Goal: Task Accomplishment & Management: Complete application form

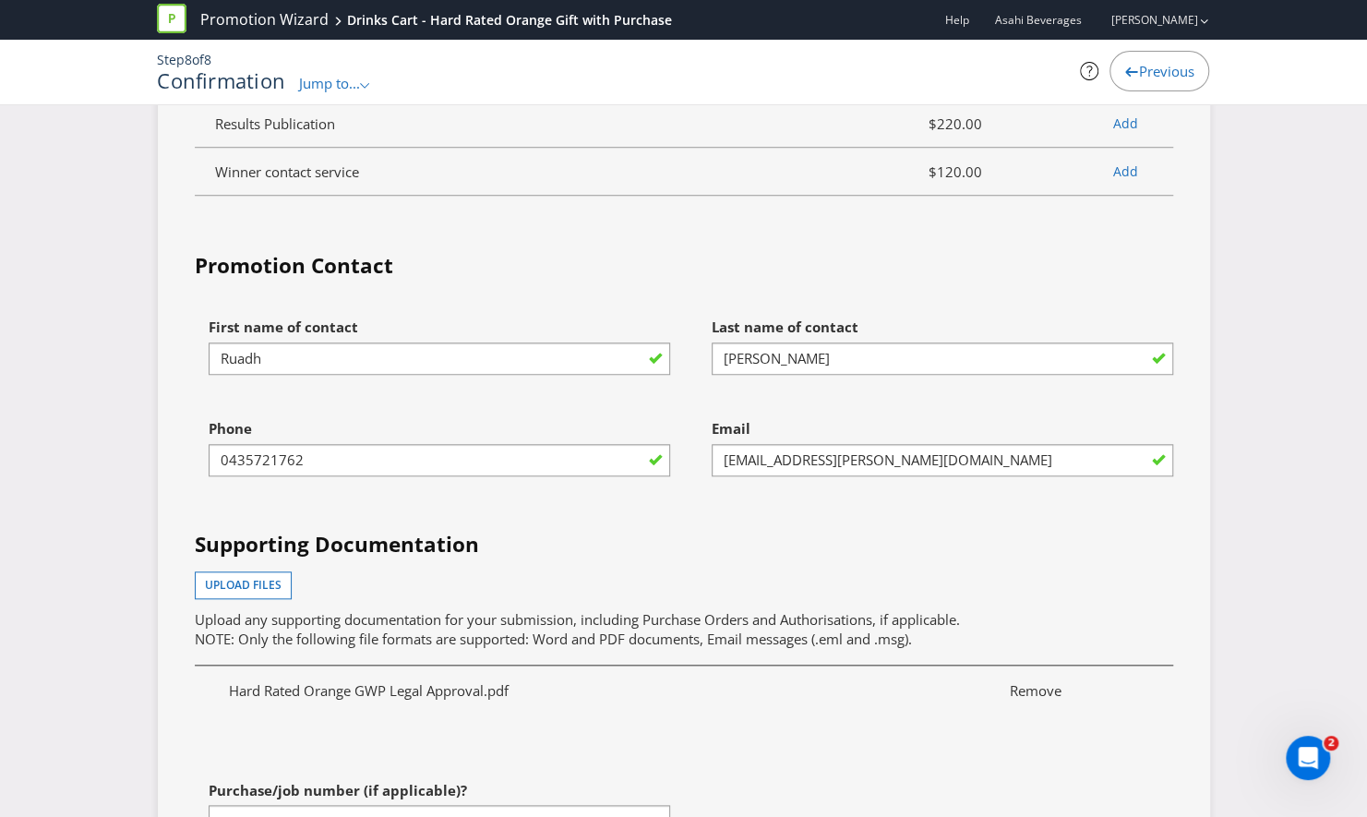
scroll to position [4891, 0]
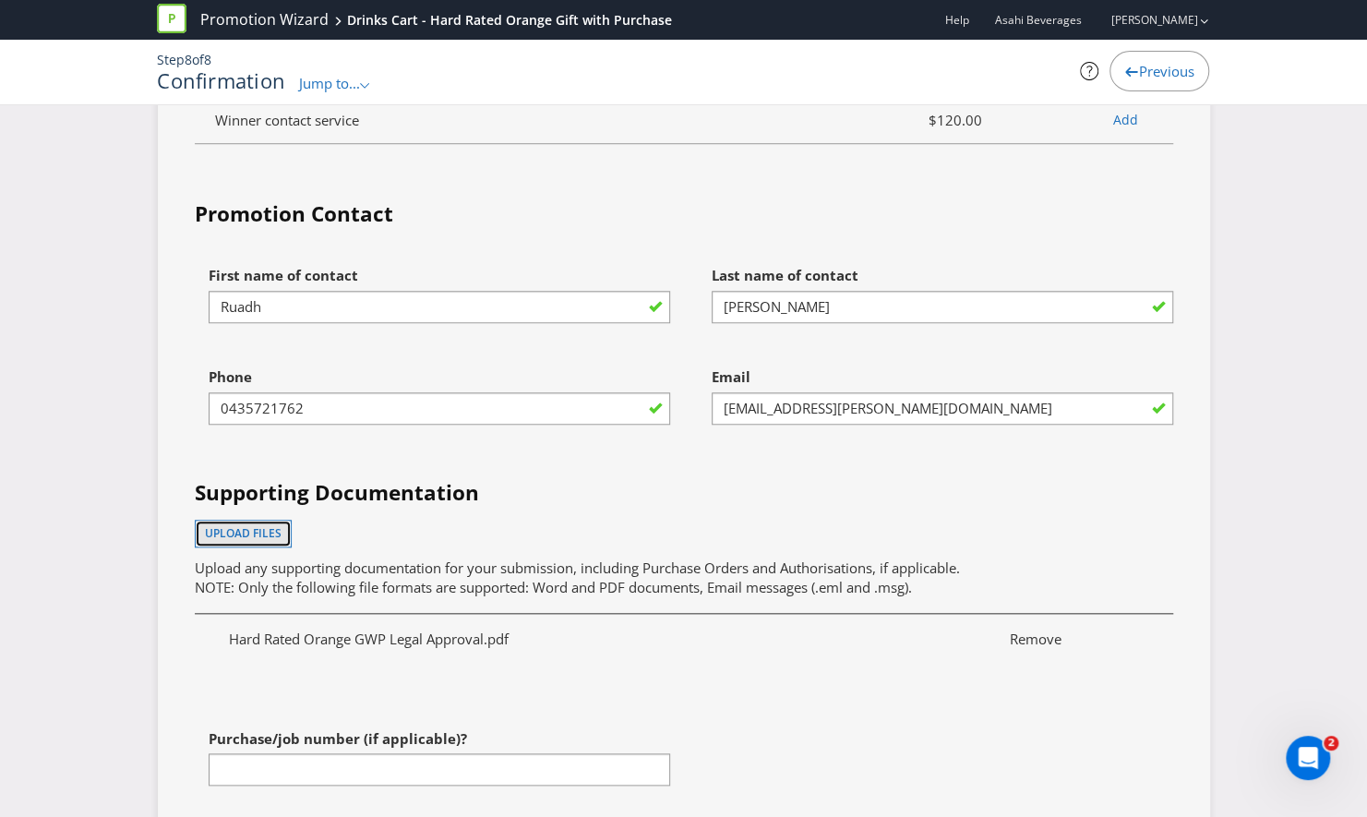
click at [268, 525] on span "Upload files" at bounding box center [243, 533] width 77 height 16
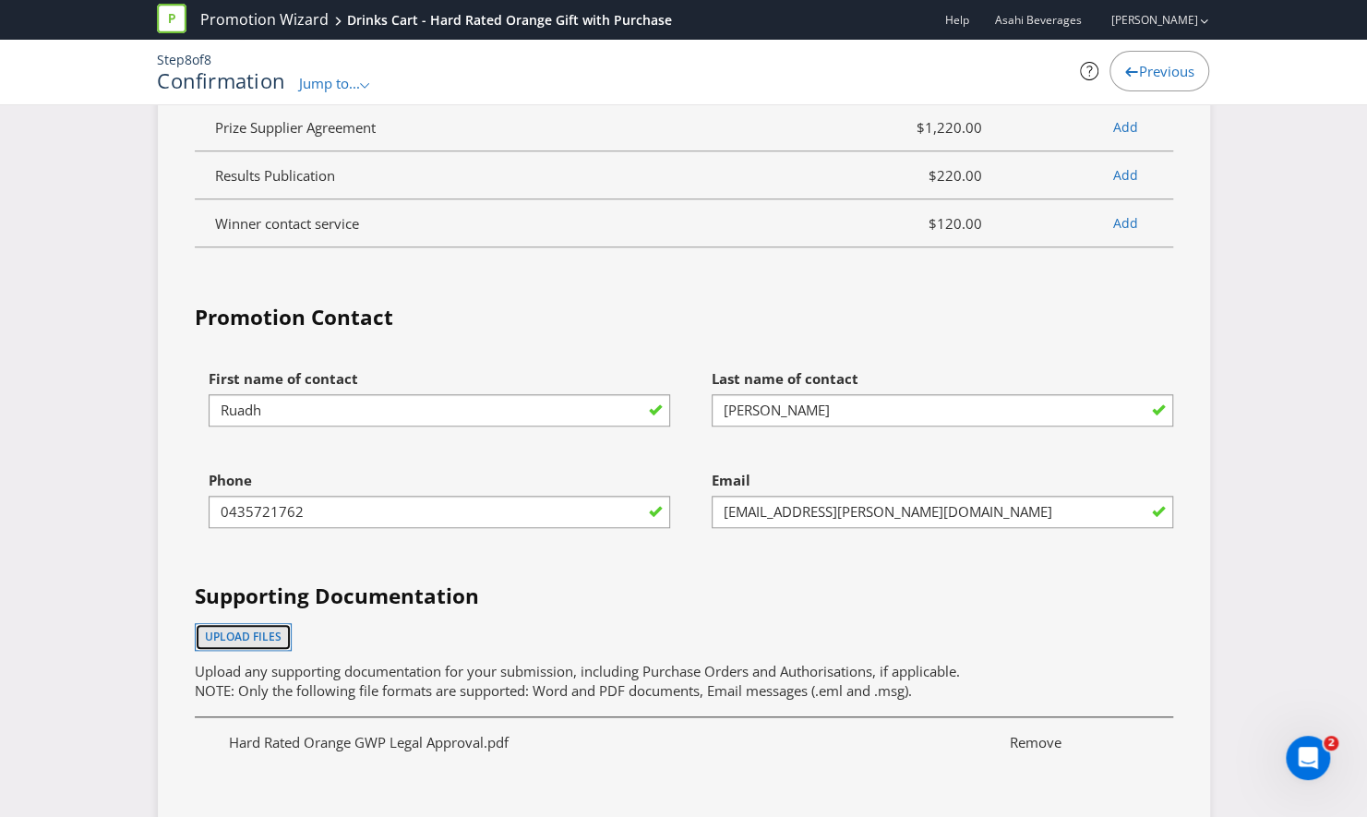
scroll to position [5011, 0]
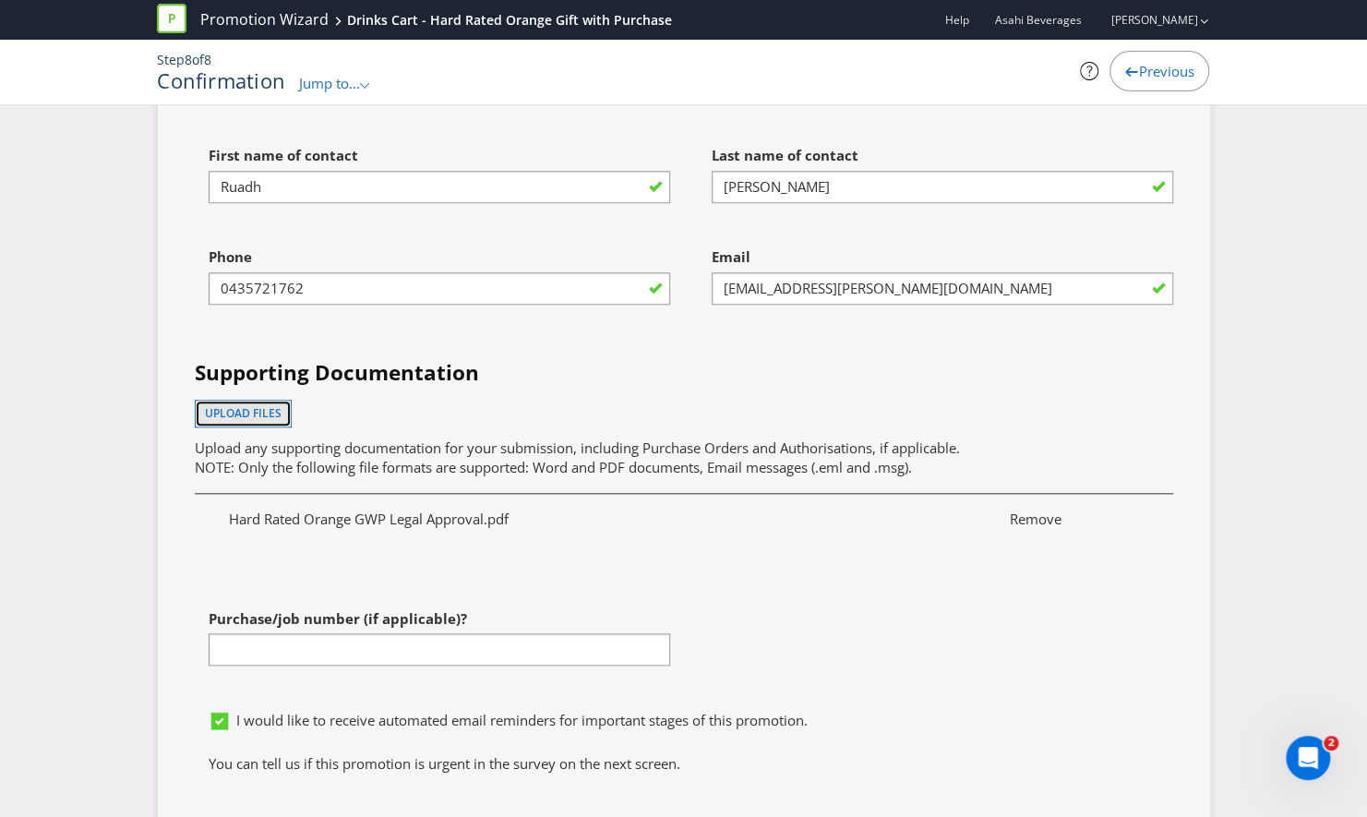
click at [261, 405] on span "Upload files" at bounding box center [243, 413] width 77 height 16
drag, startPoint x: 118, startPoint y: 470, endPoint x: 162, endPoint y: 424, distance: 63.3
click at [240, 405] on span "Upload files" at bounding box center [243, 413] width 77 height 16
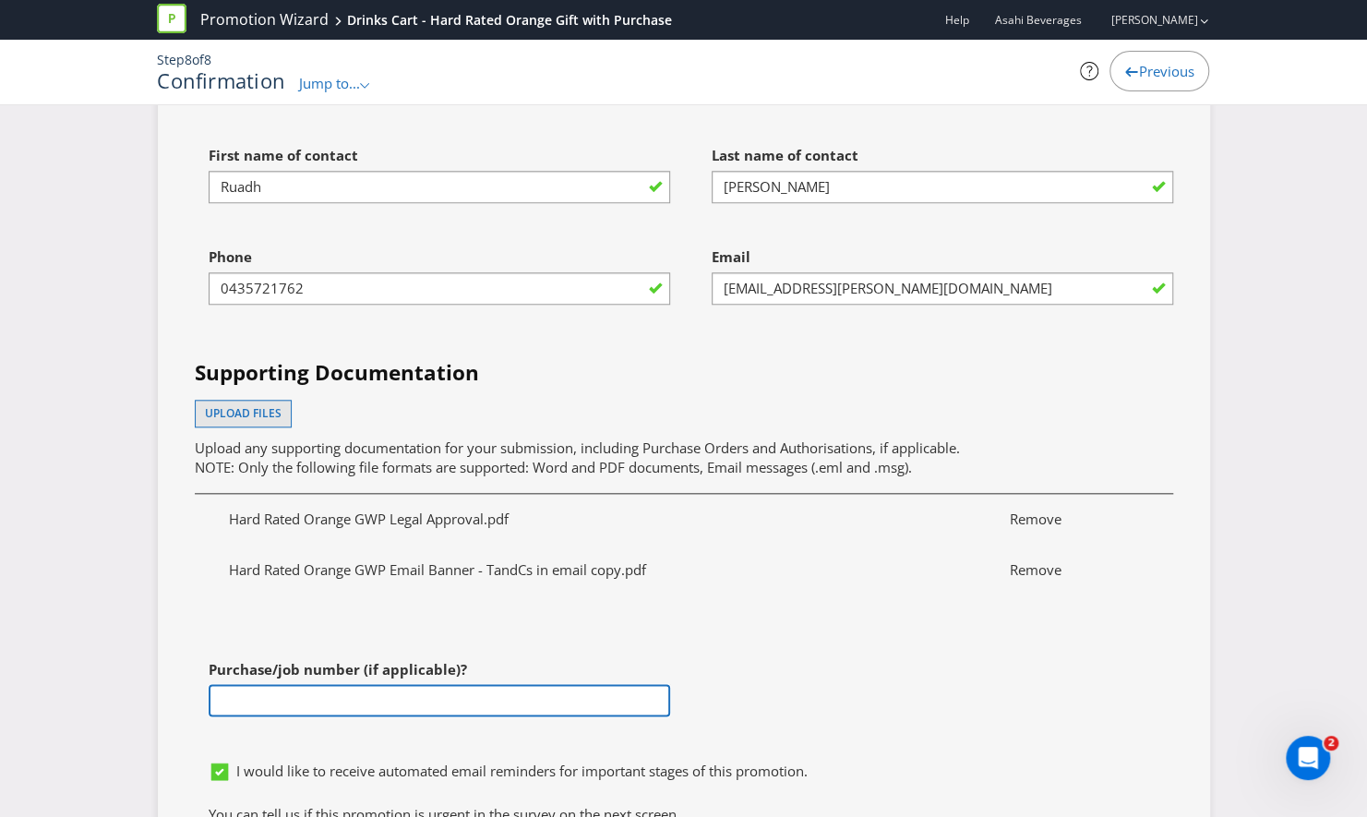
click at [348, 684] on input "text" at bounding box center [439, 700] width 461 height 32
click at [445, 684] on input "PO is approved, just waiting on PO conversion - will send ASAP" at bounding box center [439, 700] width 461 height 32
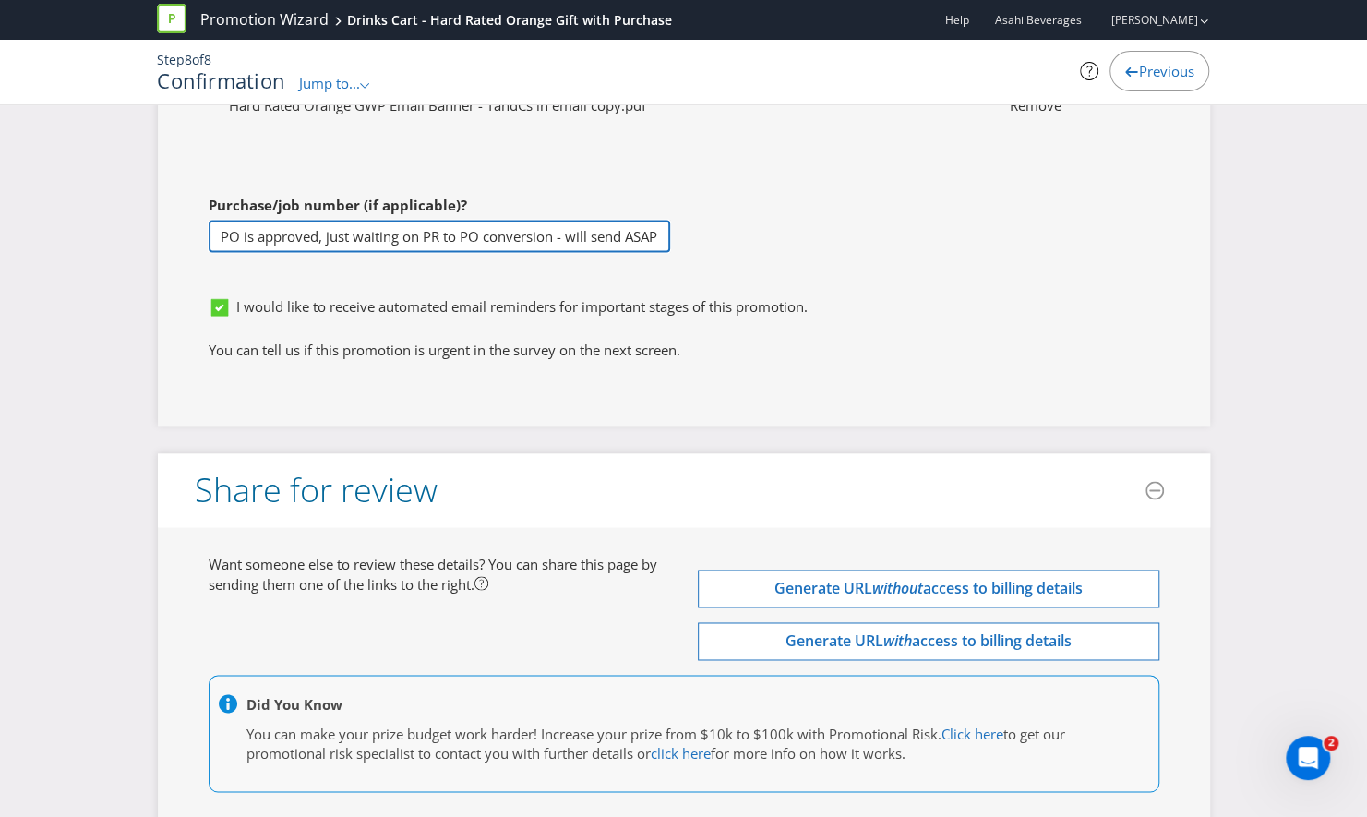
scroll to position [5524, 0]
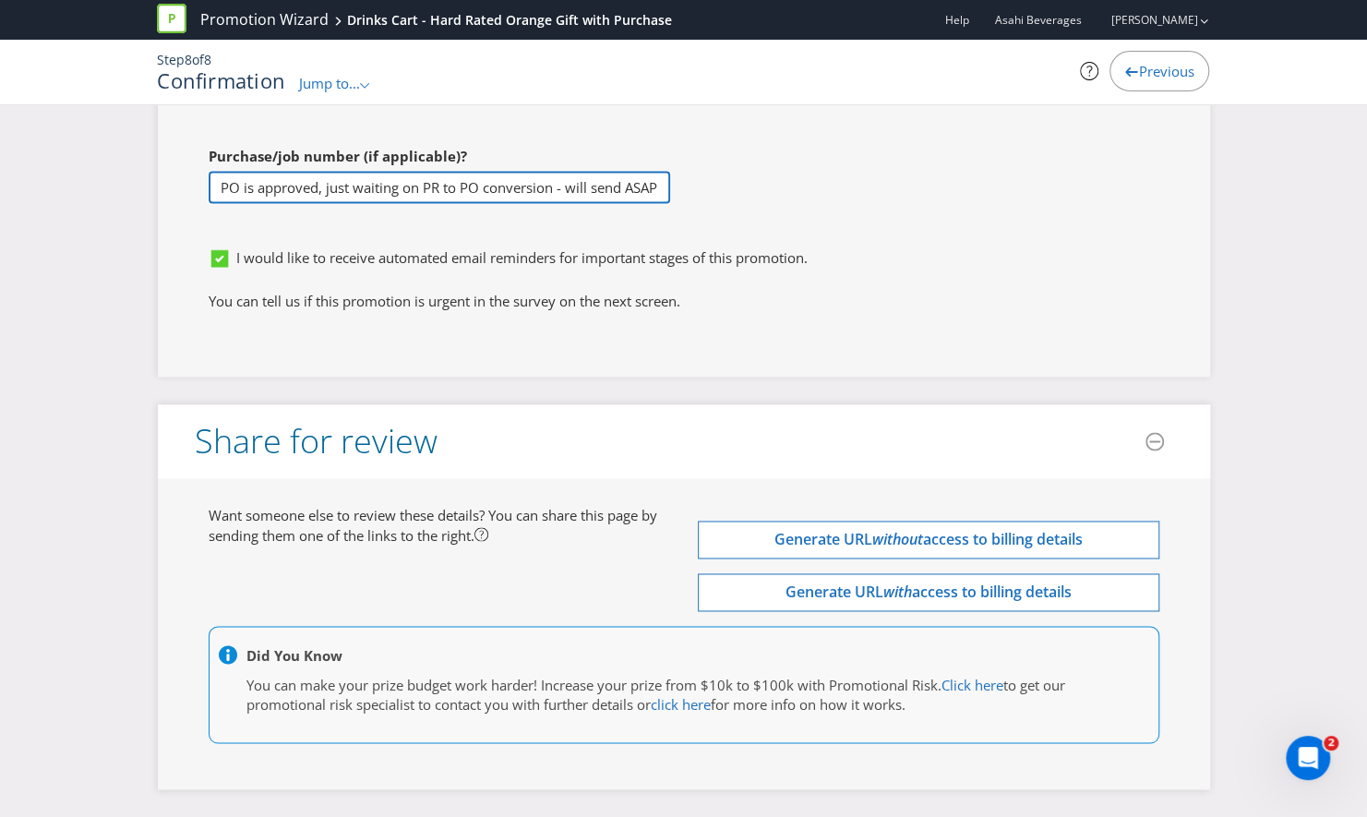
type input "PO is approved, just waiting on PR to PO conversion - will send ASAP"
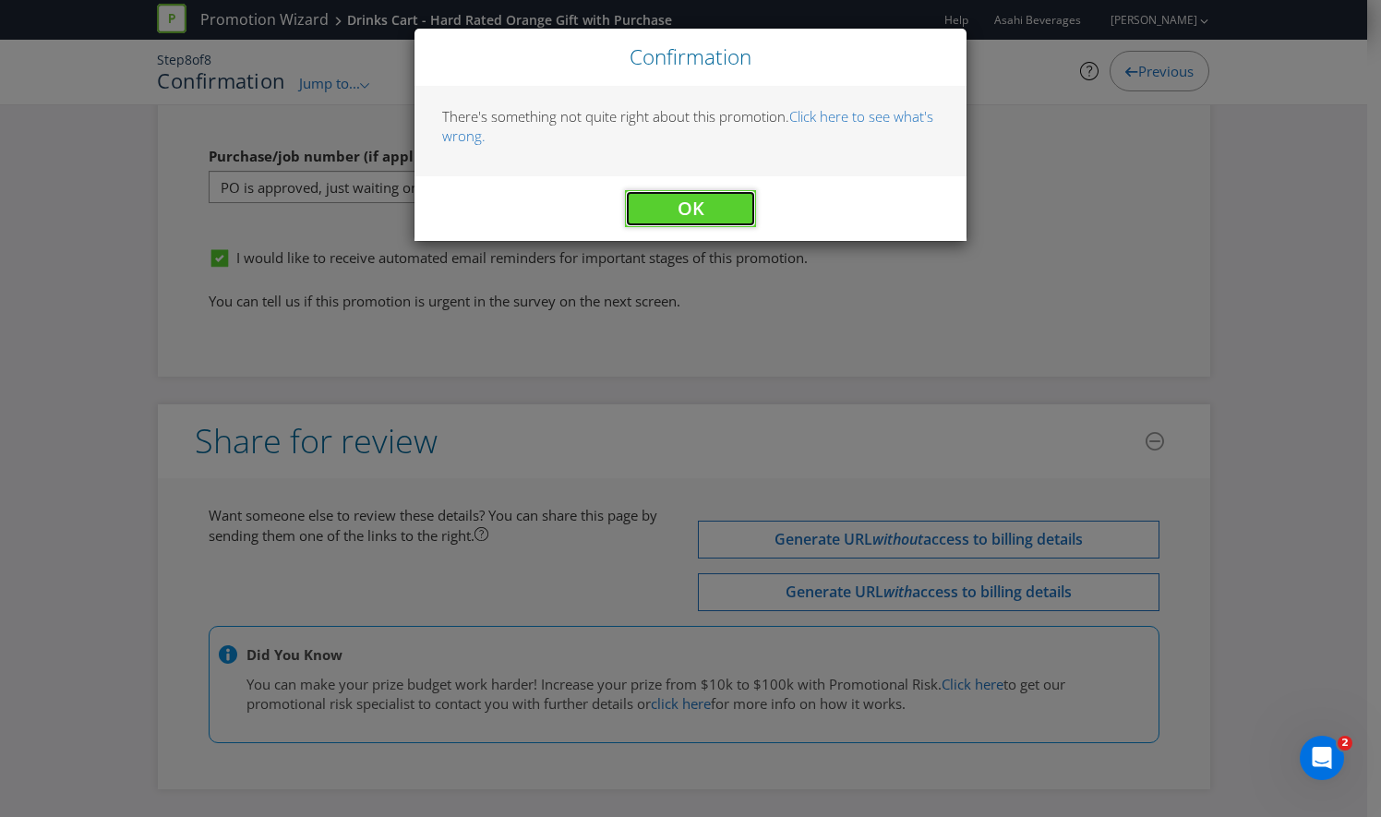
click at [699, 213] on span "OK" at bounding box center [690, 208] width 27 height 25
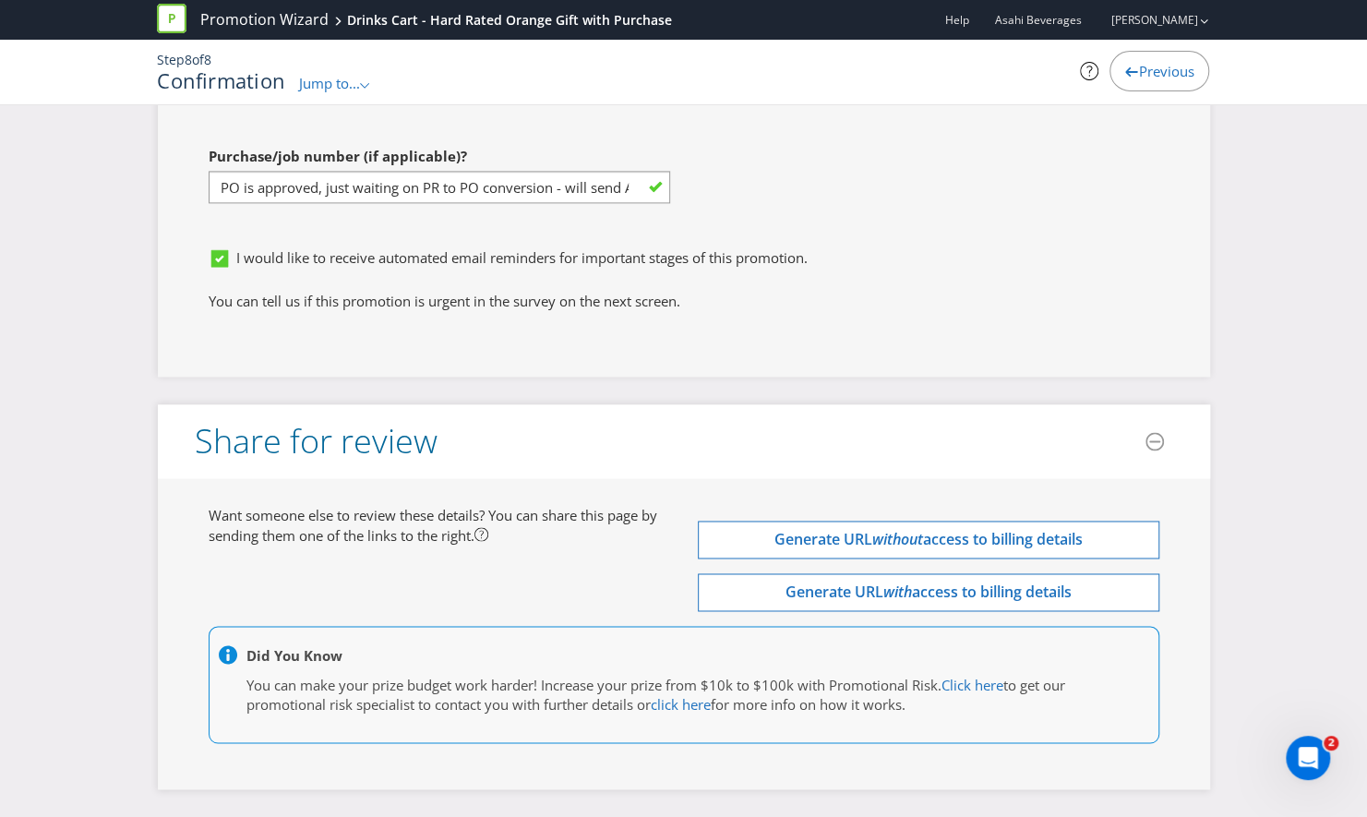
drag, startPoint x: 1273, startPoint y: 273, endPoint x: 1216, endPoint y: 693, distance: 423.8
click at [1319, 747] on div "Open Intercom Messenger" at bounding box center [1307, 757] width 61 height 61
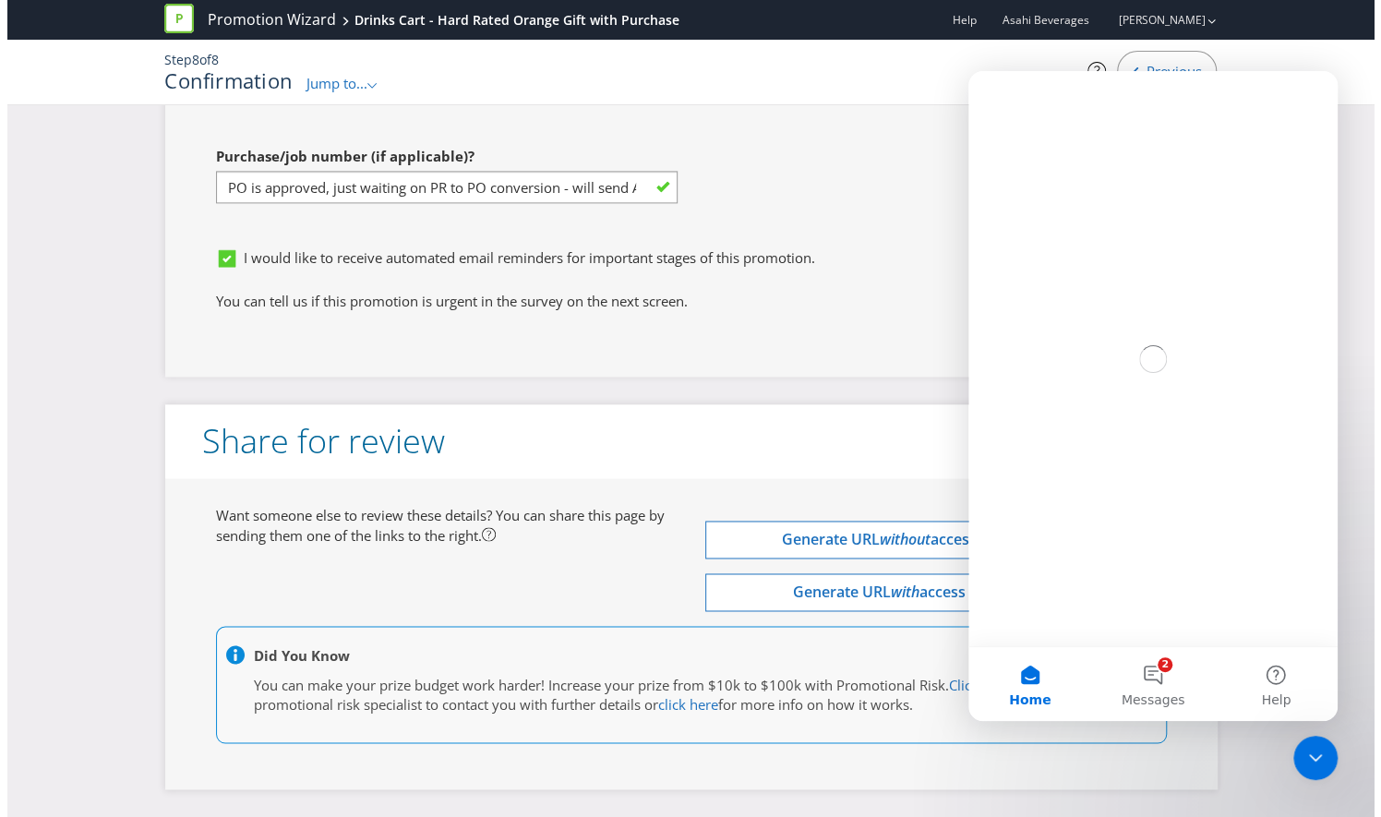
scroll to position [0, 0]
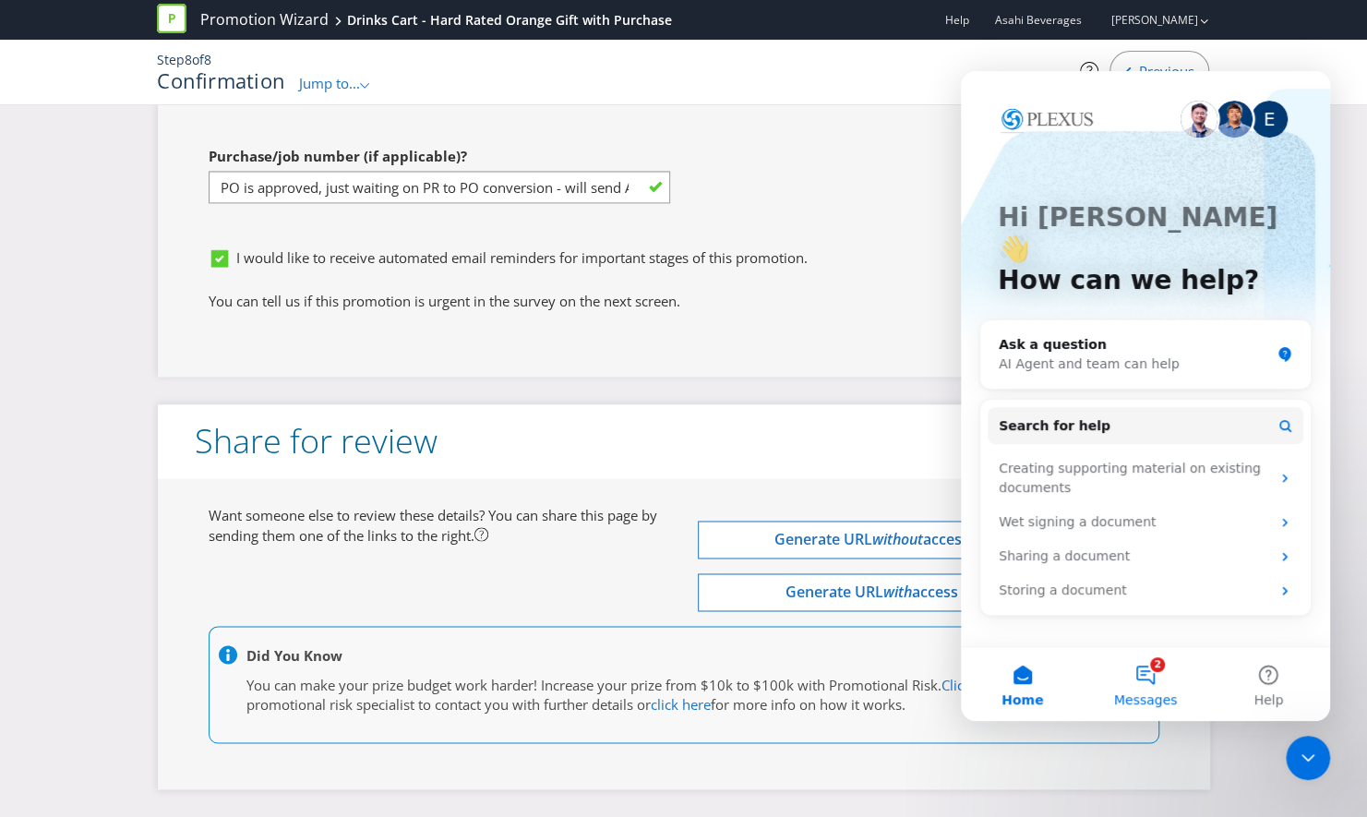
click at [1154, 689] on button "2 Messages" at bounding box center [1144, 684] width 123 height 74
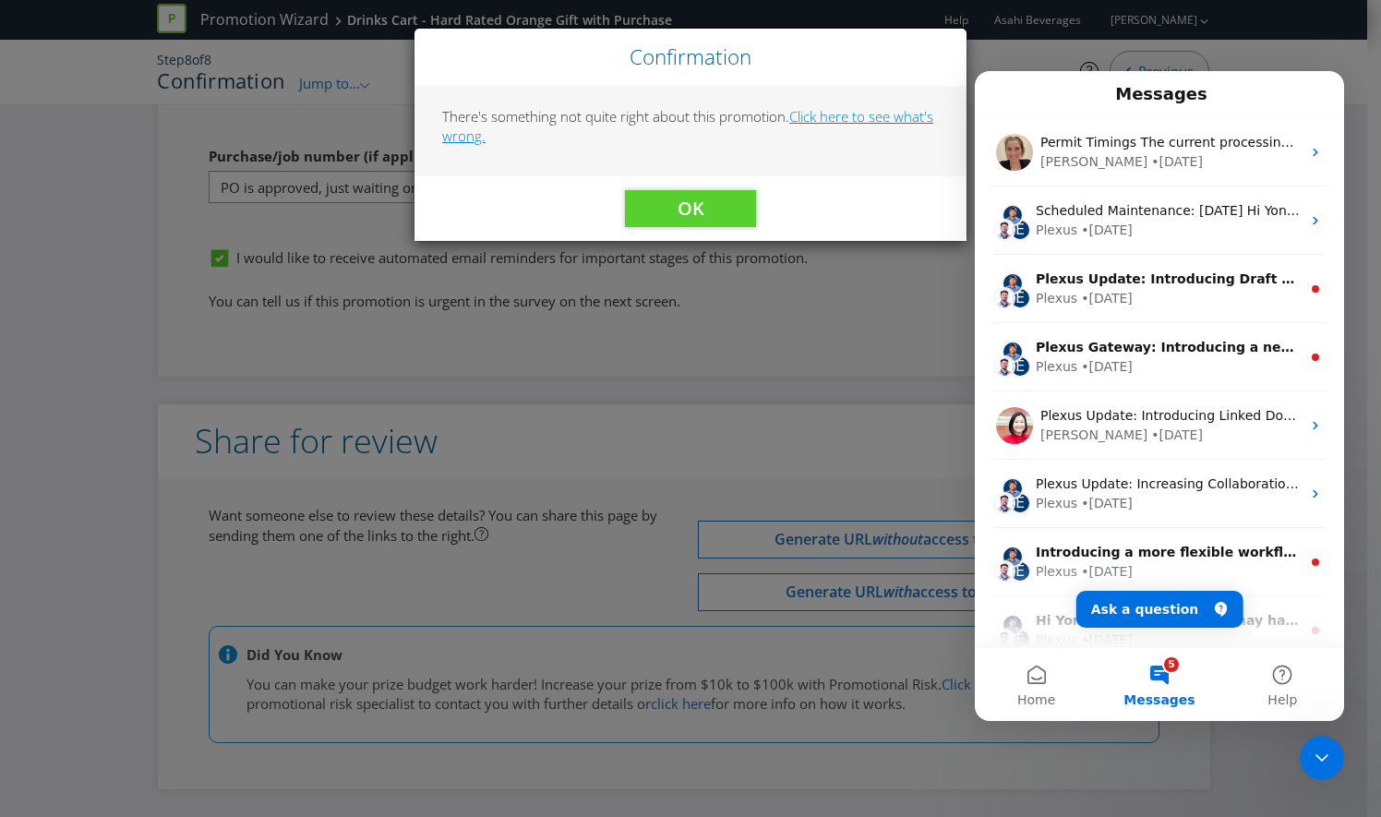
click at [854, 112] on link "Click here to see what's wrong." at bounding box center [687, 126] width 491 height 38
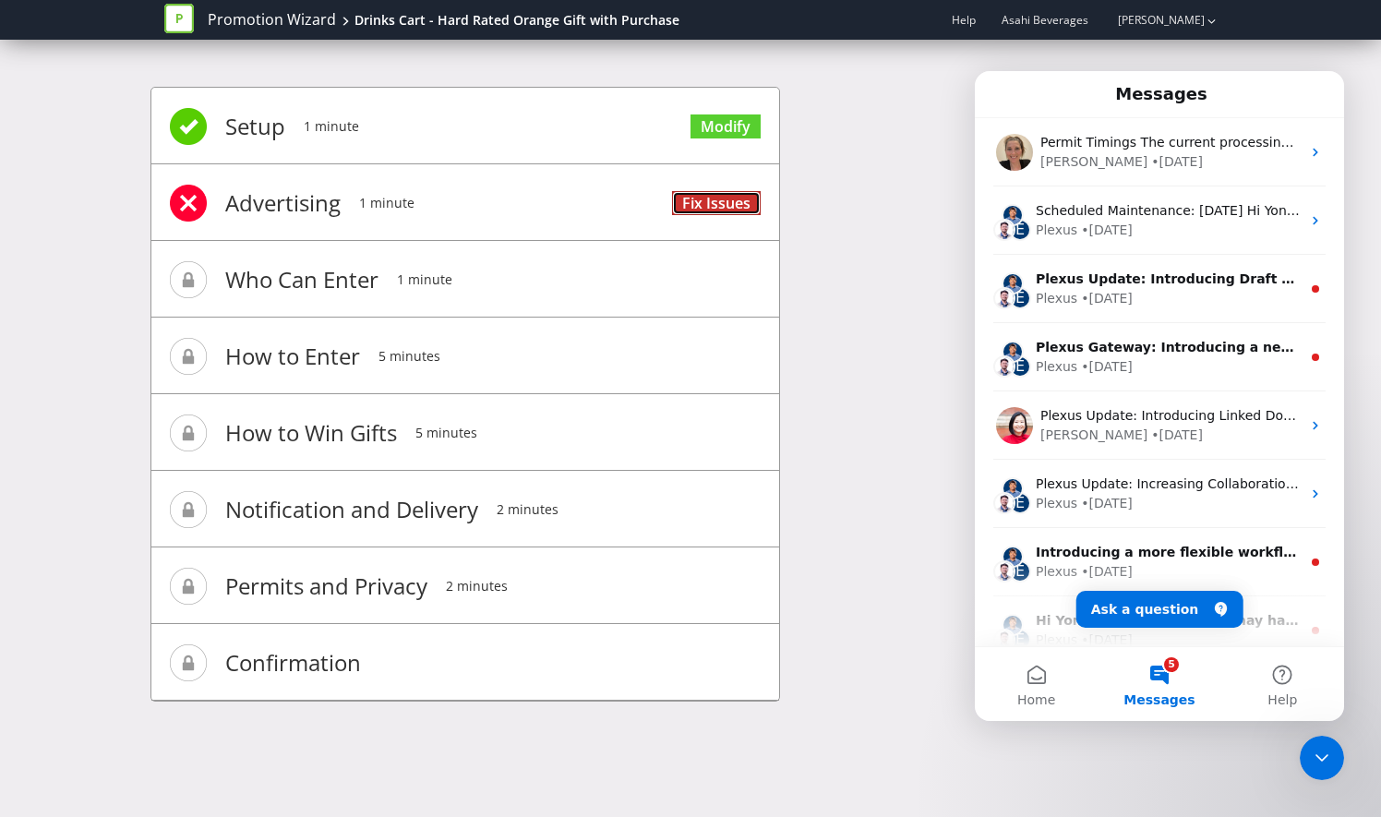
click at [736, 206] on link "Fix Issues" at bounding box center [716, 203] width 89 height 25
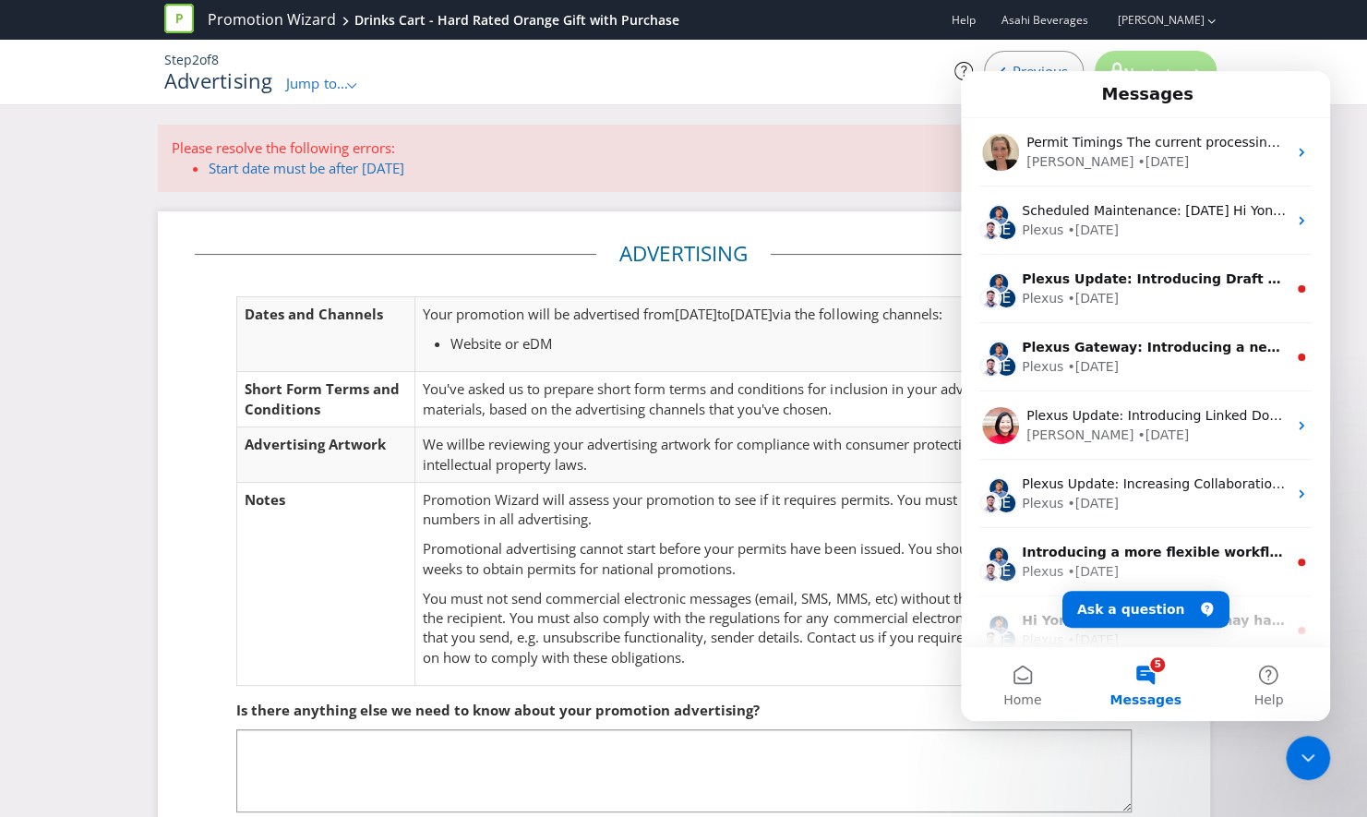
click at [674, 382] on span "You've asked us to prepare short form terms and conditions for inclusion in you…" at bounding box center [716, 398] width 587 height 38
click at [1301, 741] on div "Close Intercom Messenger" at bounding box center [1307, 757] width 44 height 44
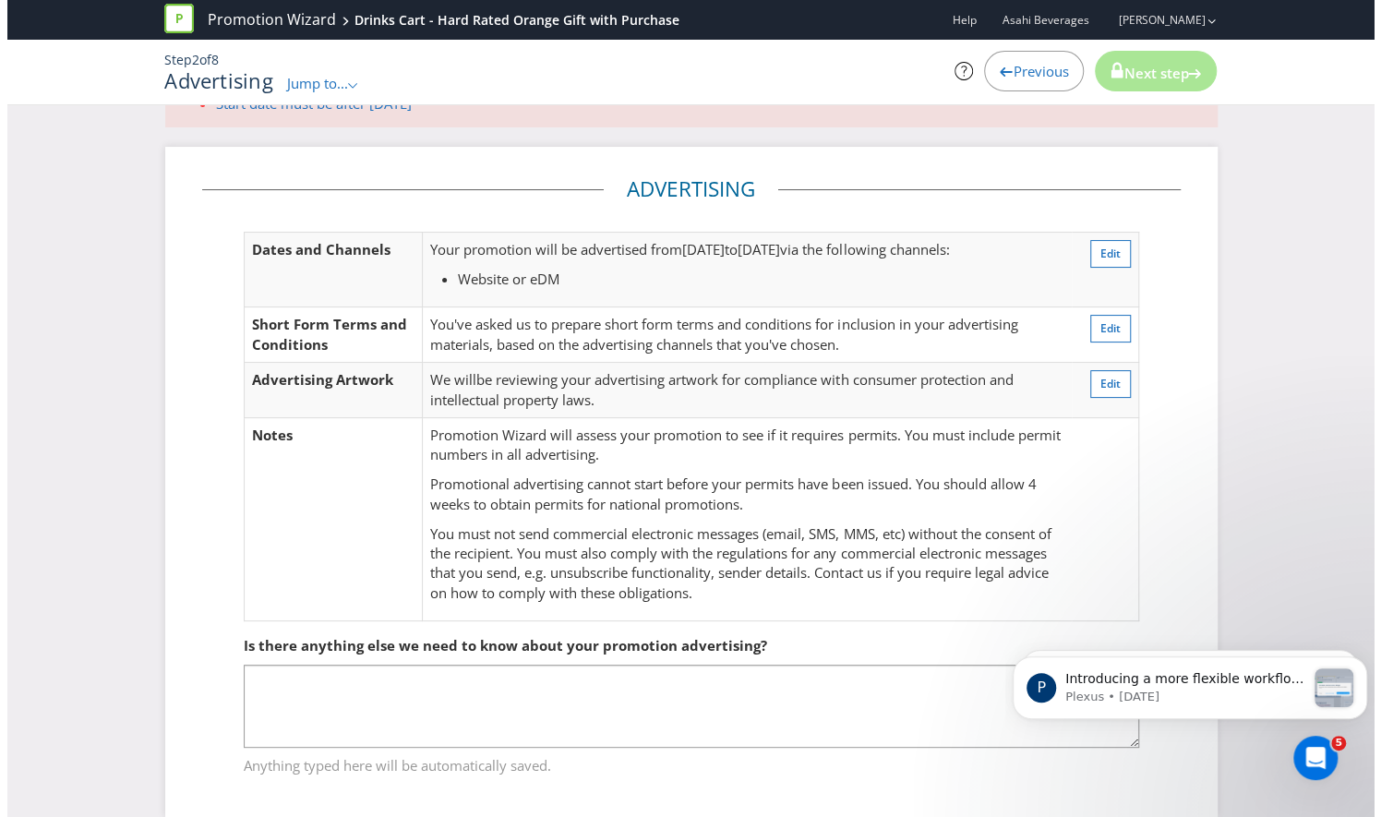
scroll to position [89, 0]
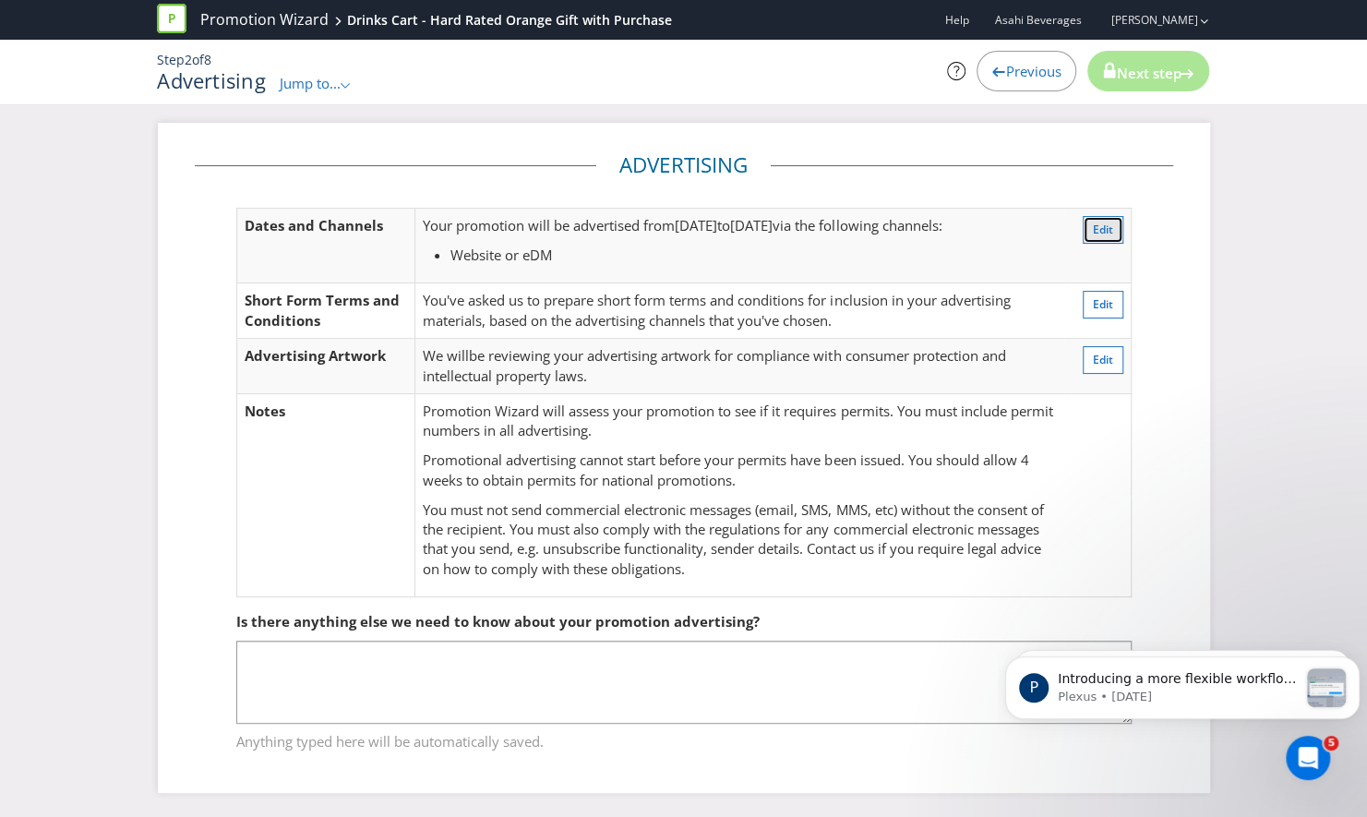
click at [1096, 223] on span "Edit" at bounding box center [1103, 229] width 20 height 16
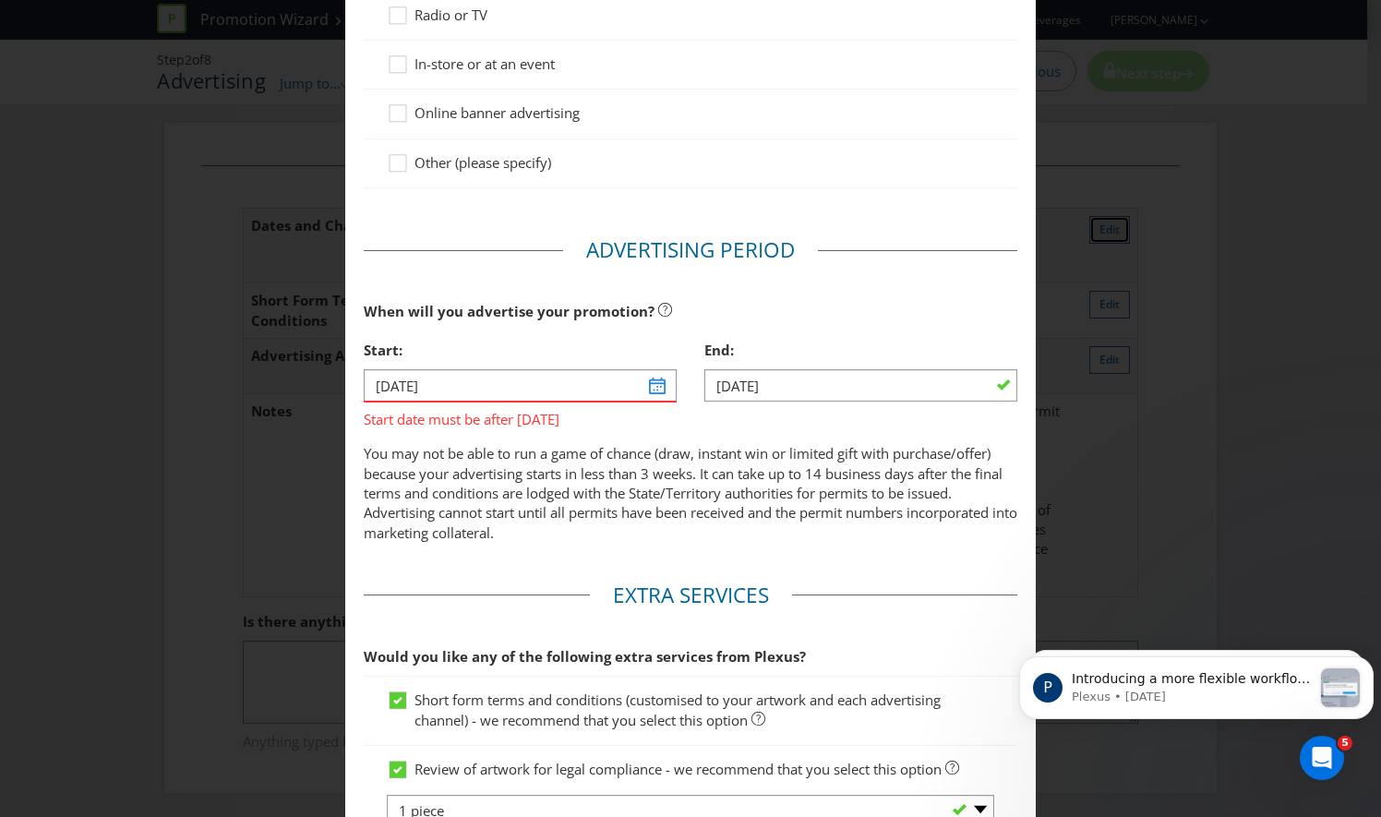
scroll to position [554, 0]
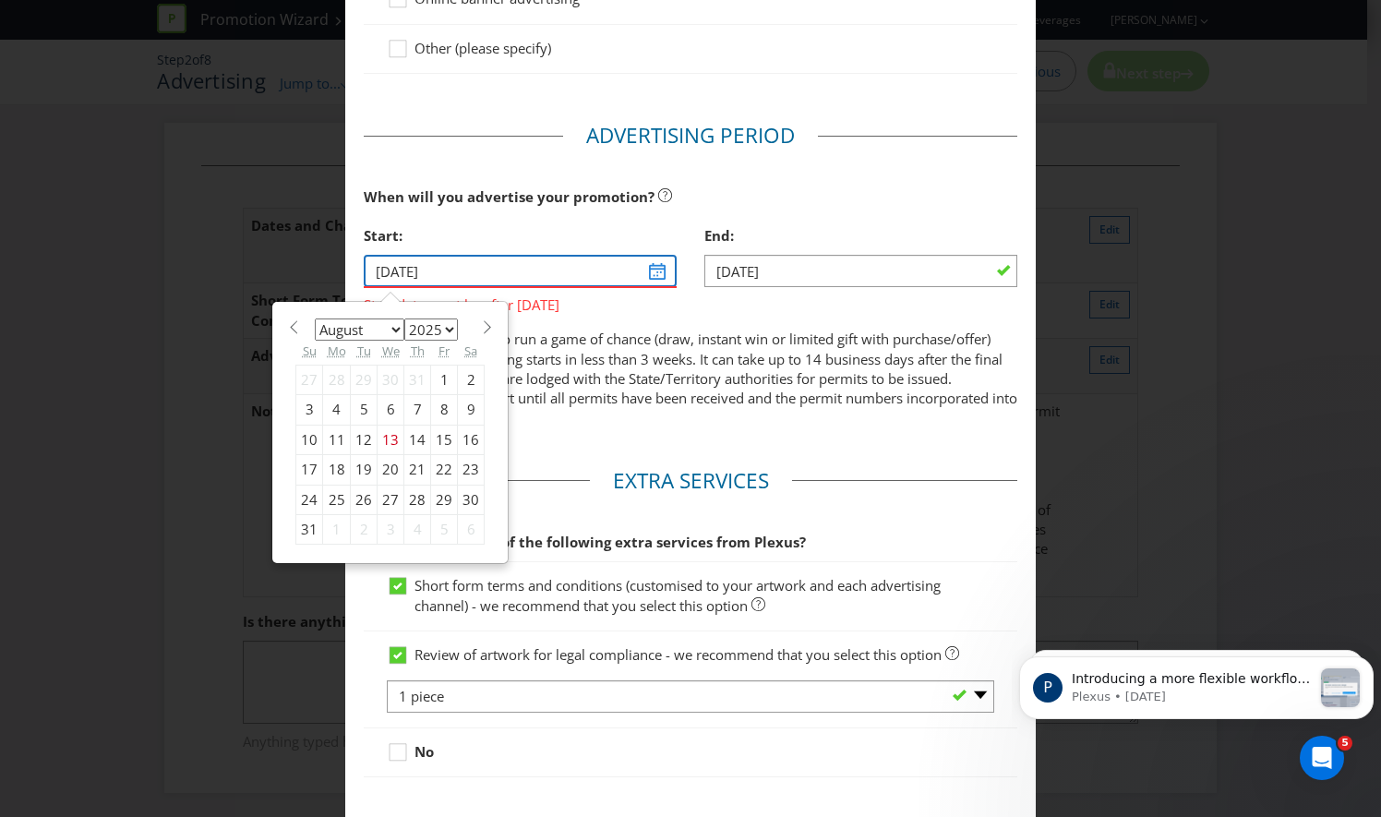
click at [652, 276] on input "[DATE]" at bounding box center [520, 271] width 313 height 32
click at [412, 433] on div "14" at bounding box center [417, 439] width 27 height 30
type input "[DATE]"
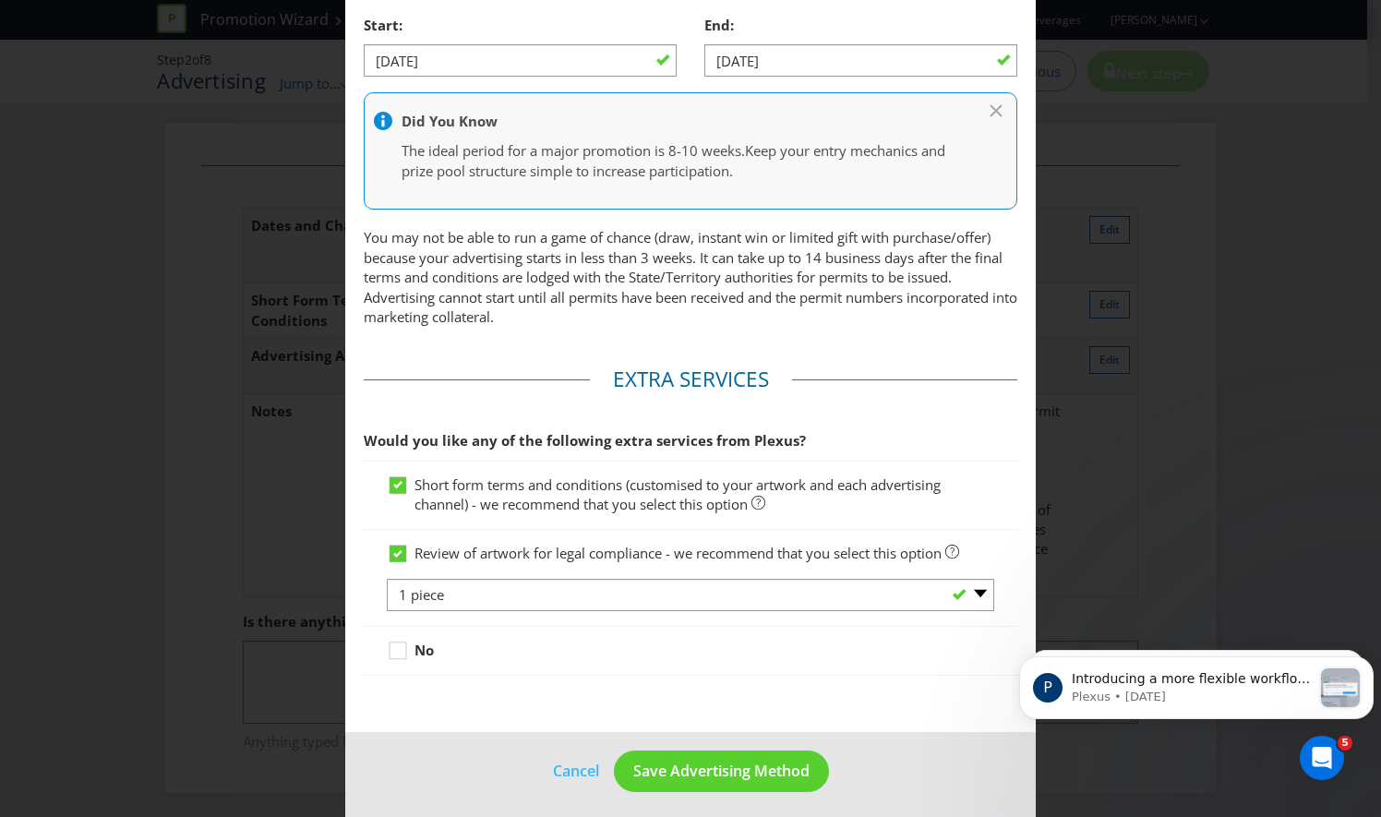
scroll to position [767, 0]
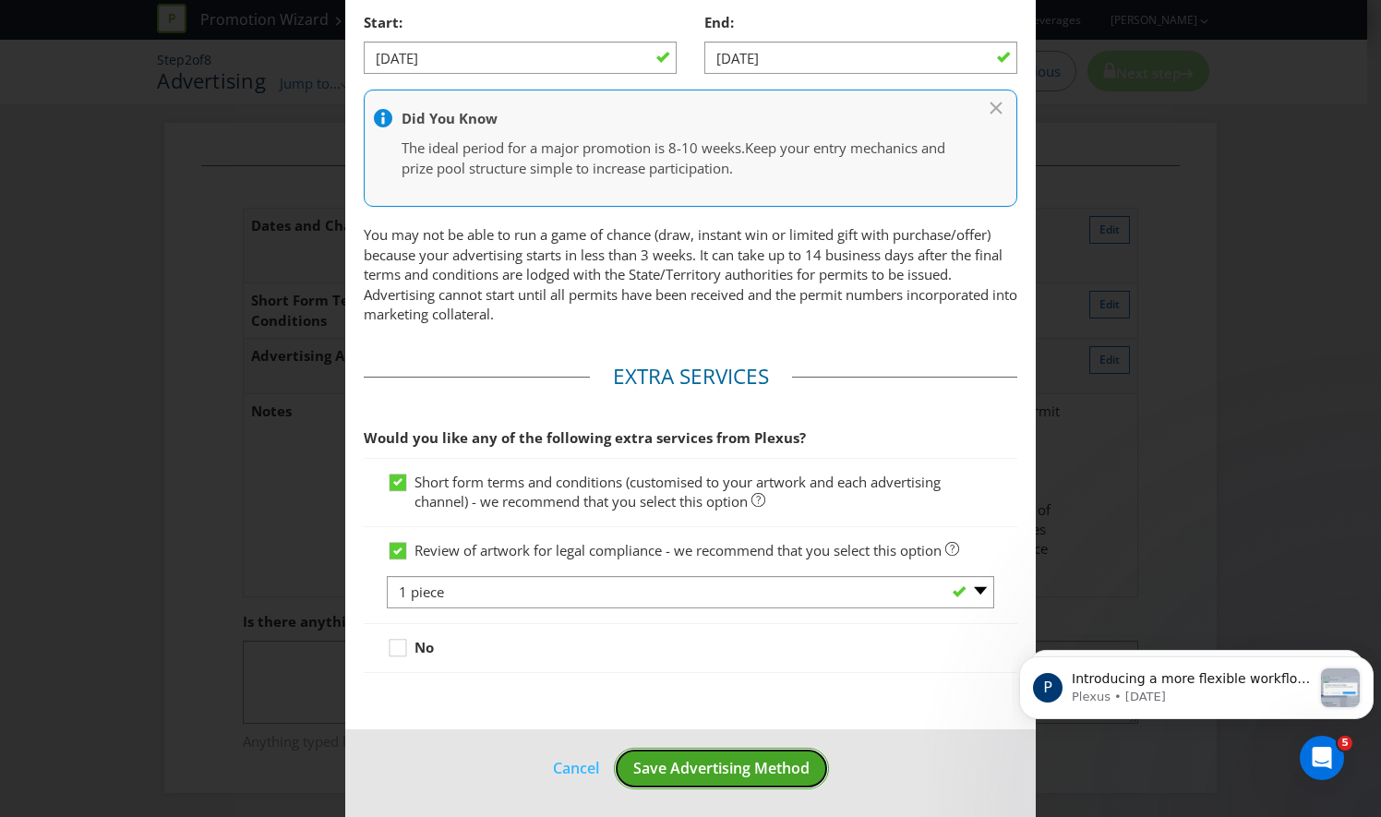
click at [695, 764] on span "Save Advertising Method" at bounding box center [721, 768] width 176 height 20
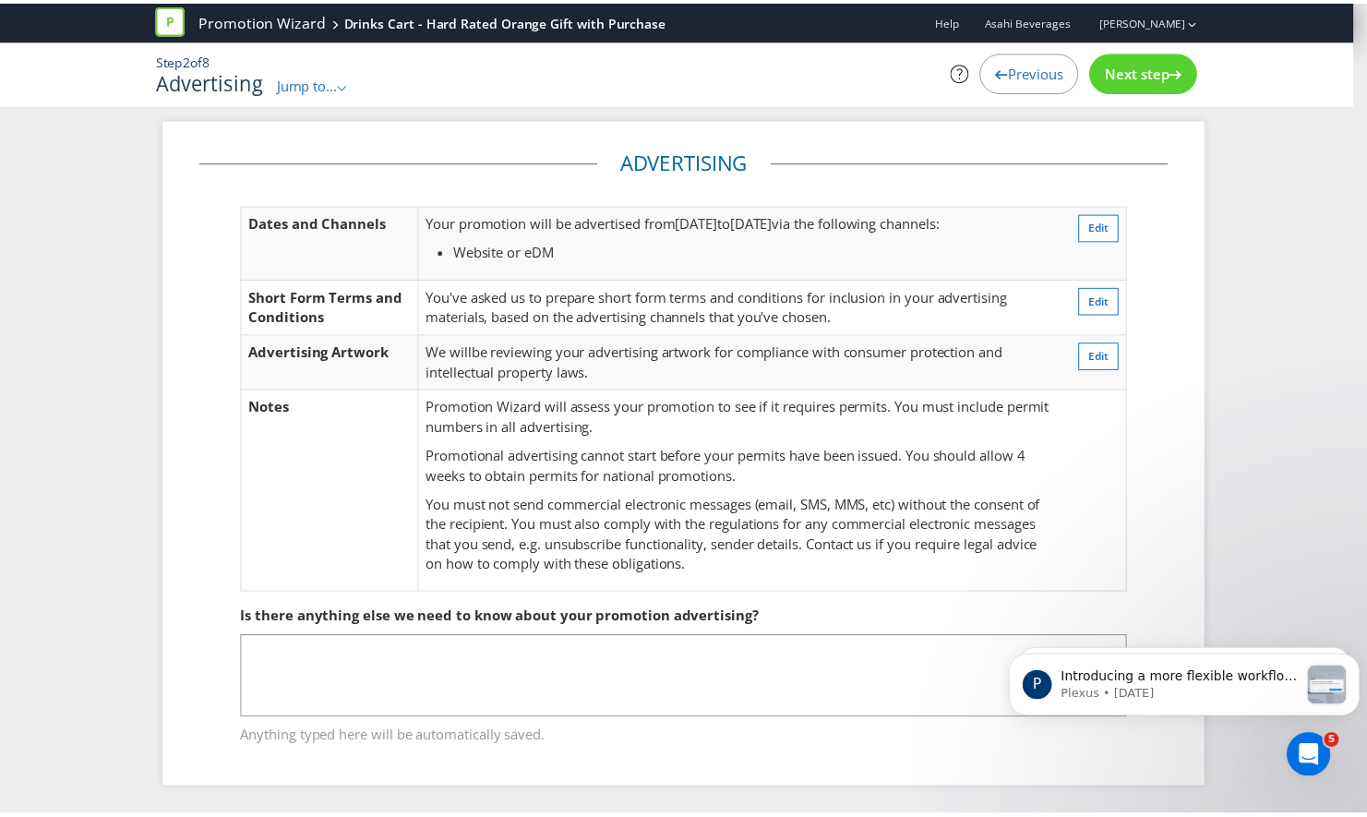
scroll to position [3, 0]
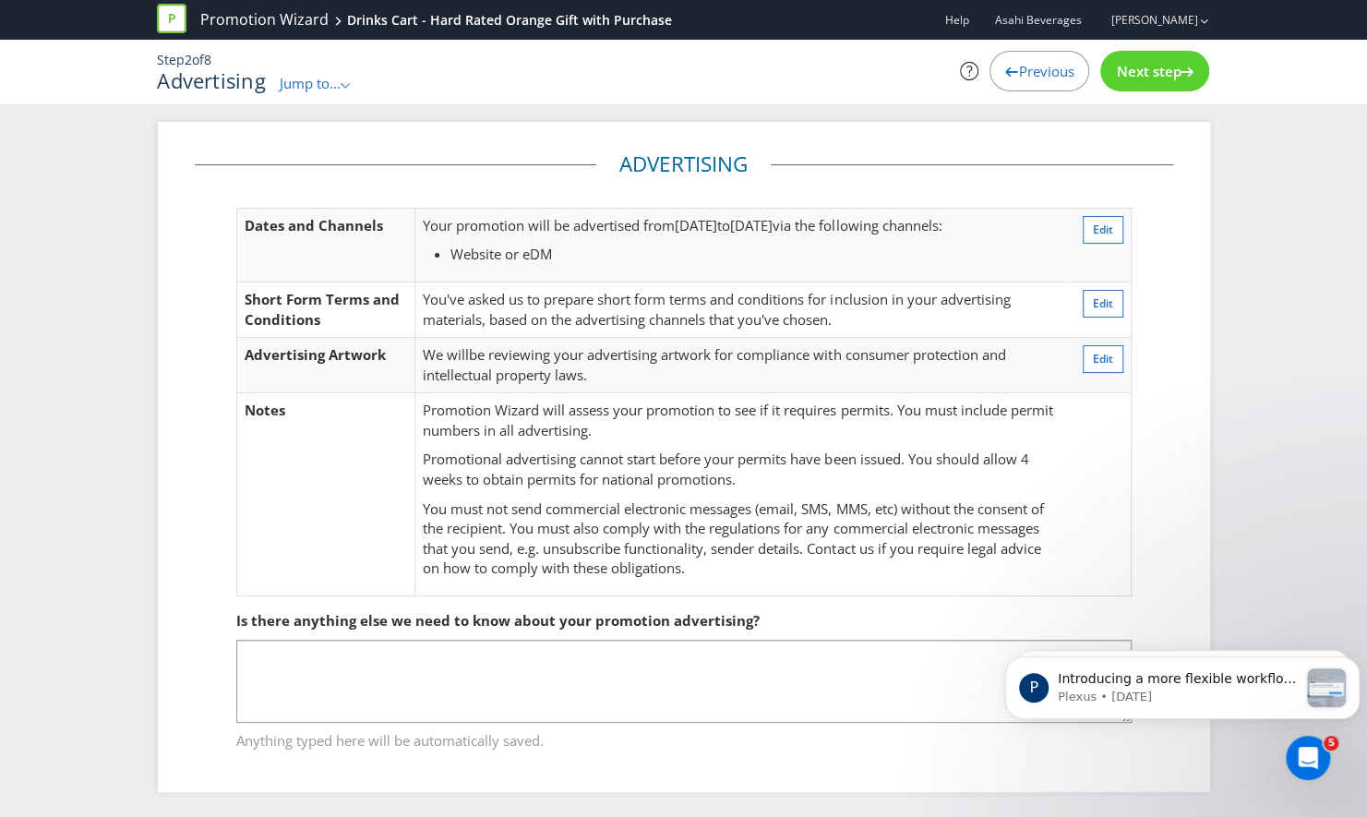
click at [1142, 79] on span "Next step" at bounding box center [1148, 71] width 65 height 18
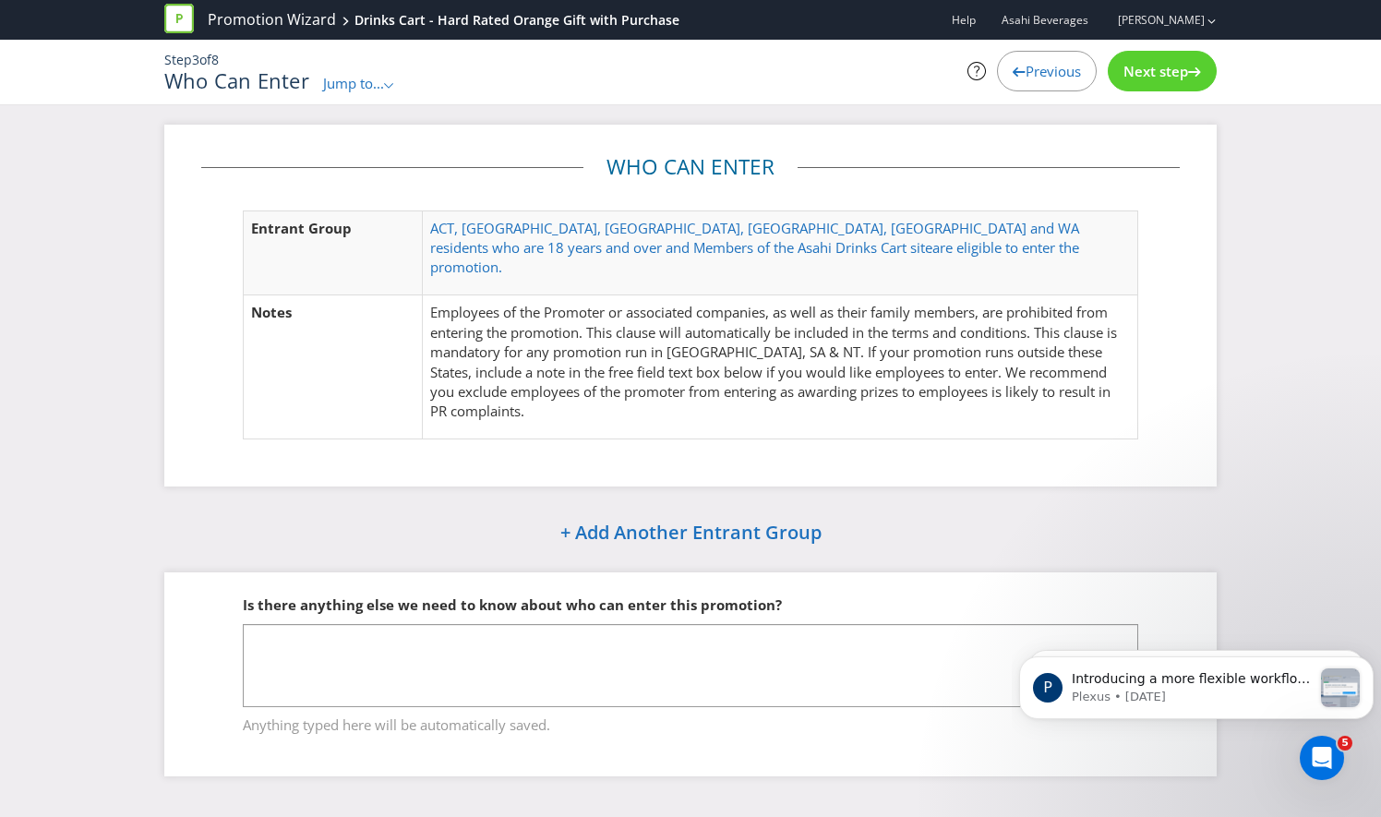
click at [1144, 76] on span "Next step" at bounding box center [1155, 71] width 65 height 18
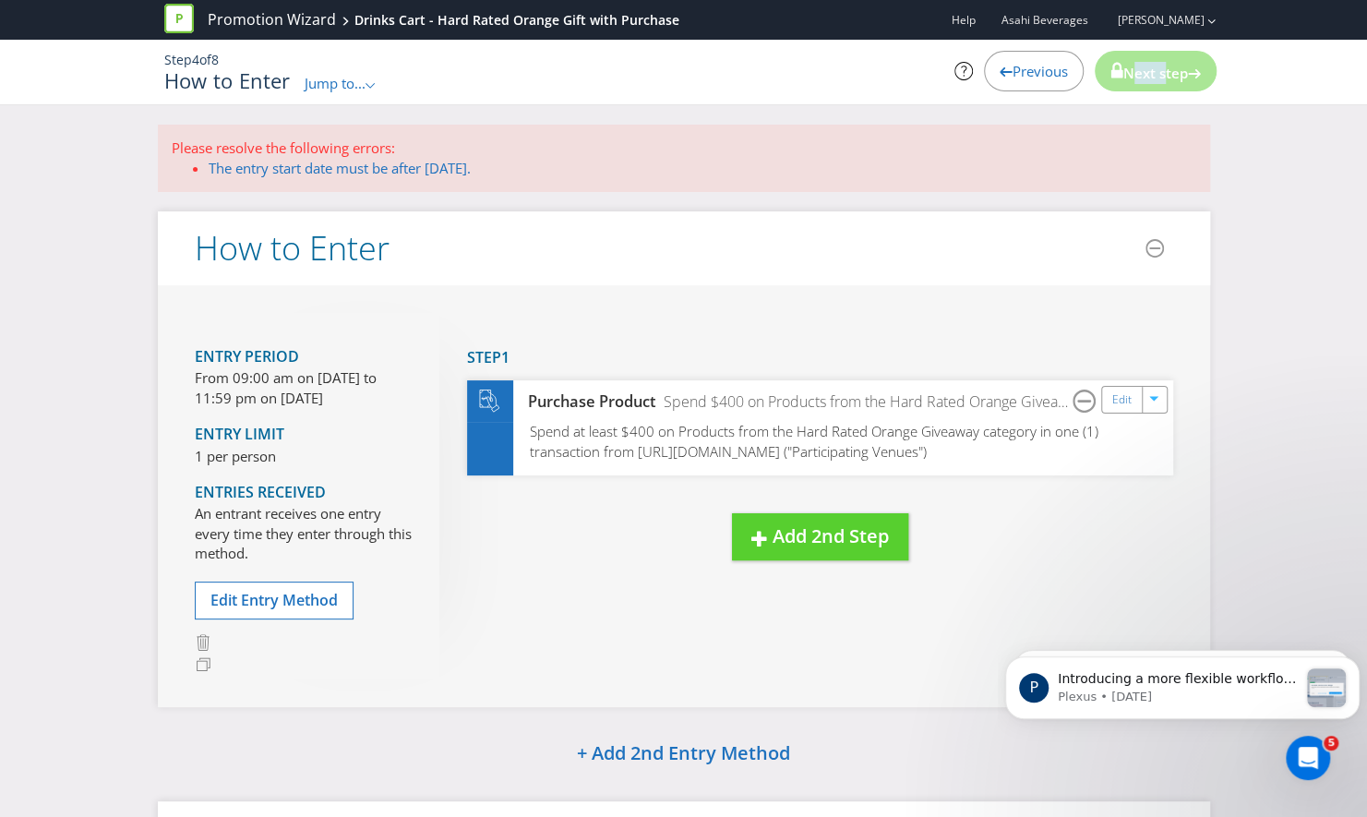
click at [1144, 76] on span "Next step" at bounding box center [1155, 73] width 65 height 18
click at [742, 456] on span "Spend at least $400 on Products from the Hard Rated Orange Giveaway category in…" at bounding box center [813, 441] width 571 height 39
click at [1116, 399] on link "Edit" at bounding box center [1122, 399] width 19 height 21
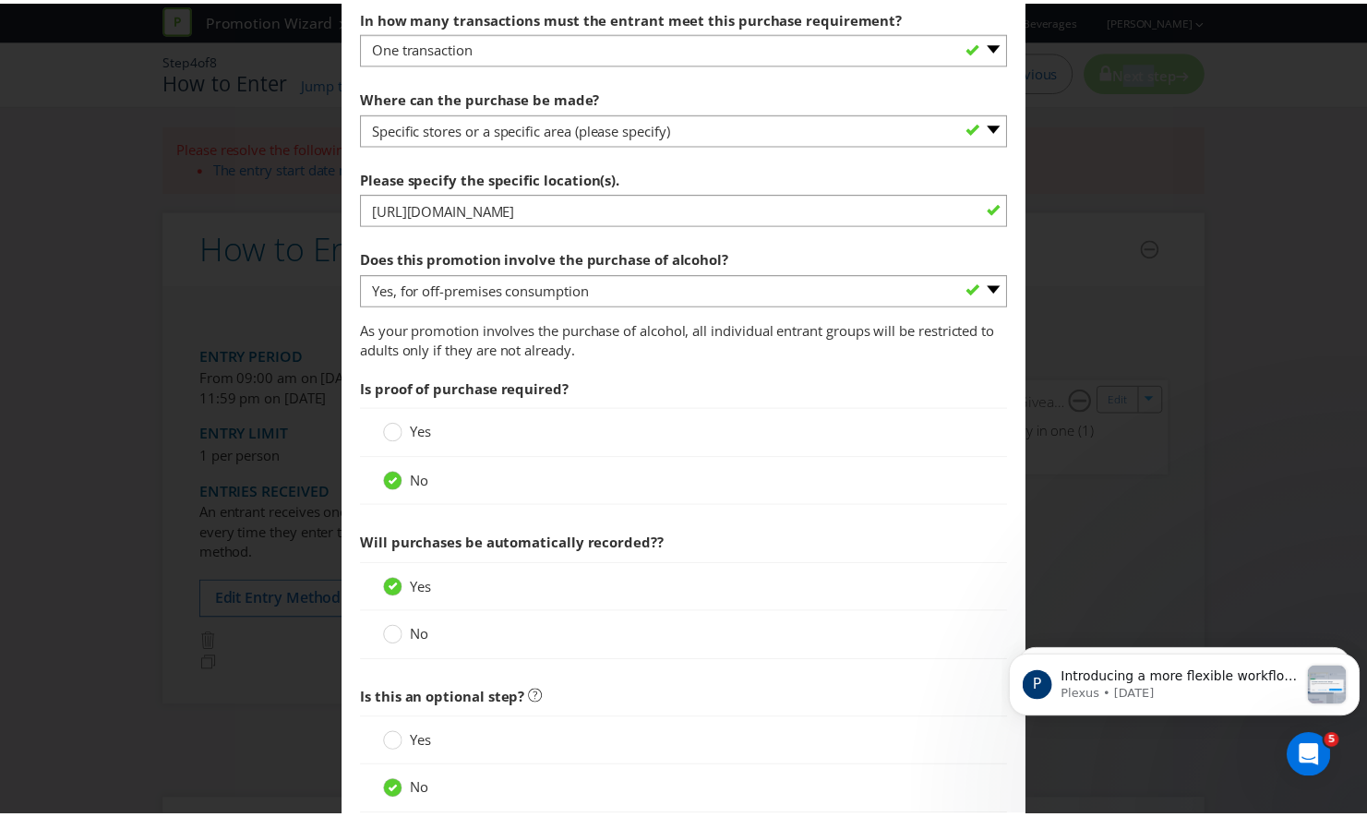
scroll to position [1312, 0]
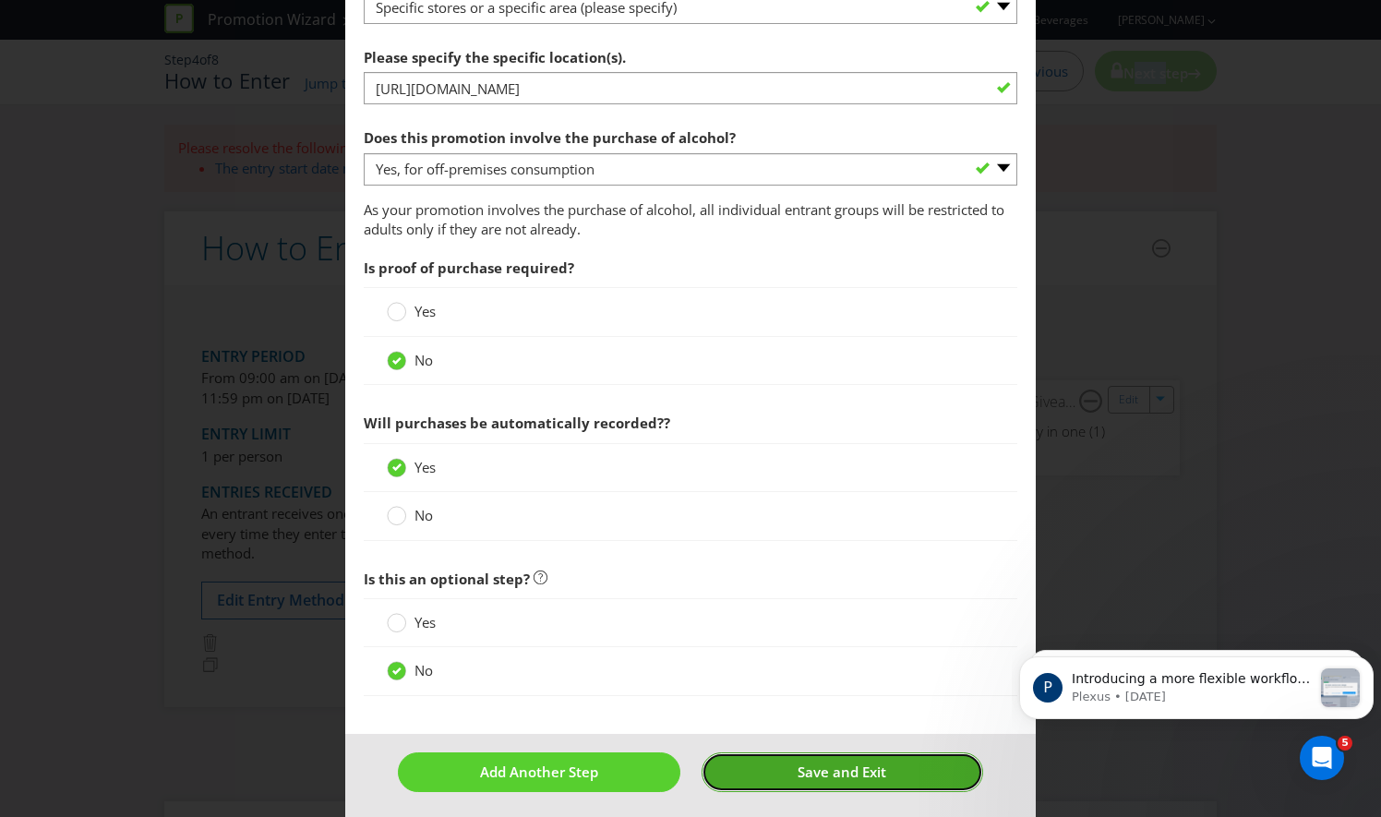
click at [802, 770] on span "Save and Exit" at bounding box center [841, 771] width 89 height 18
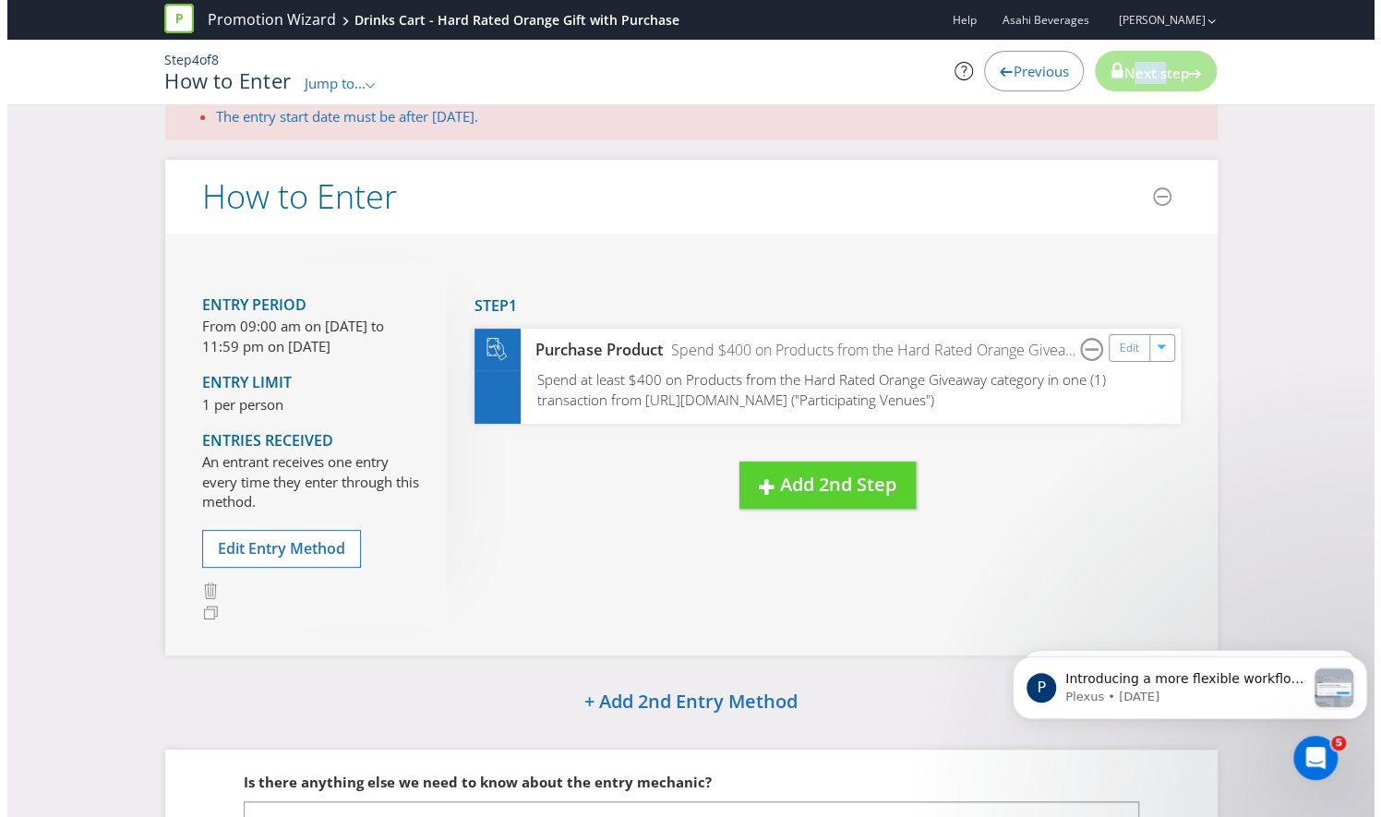
scroll to position [51, 0]
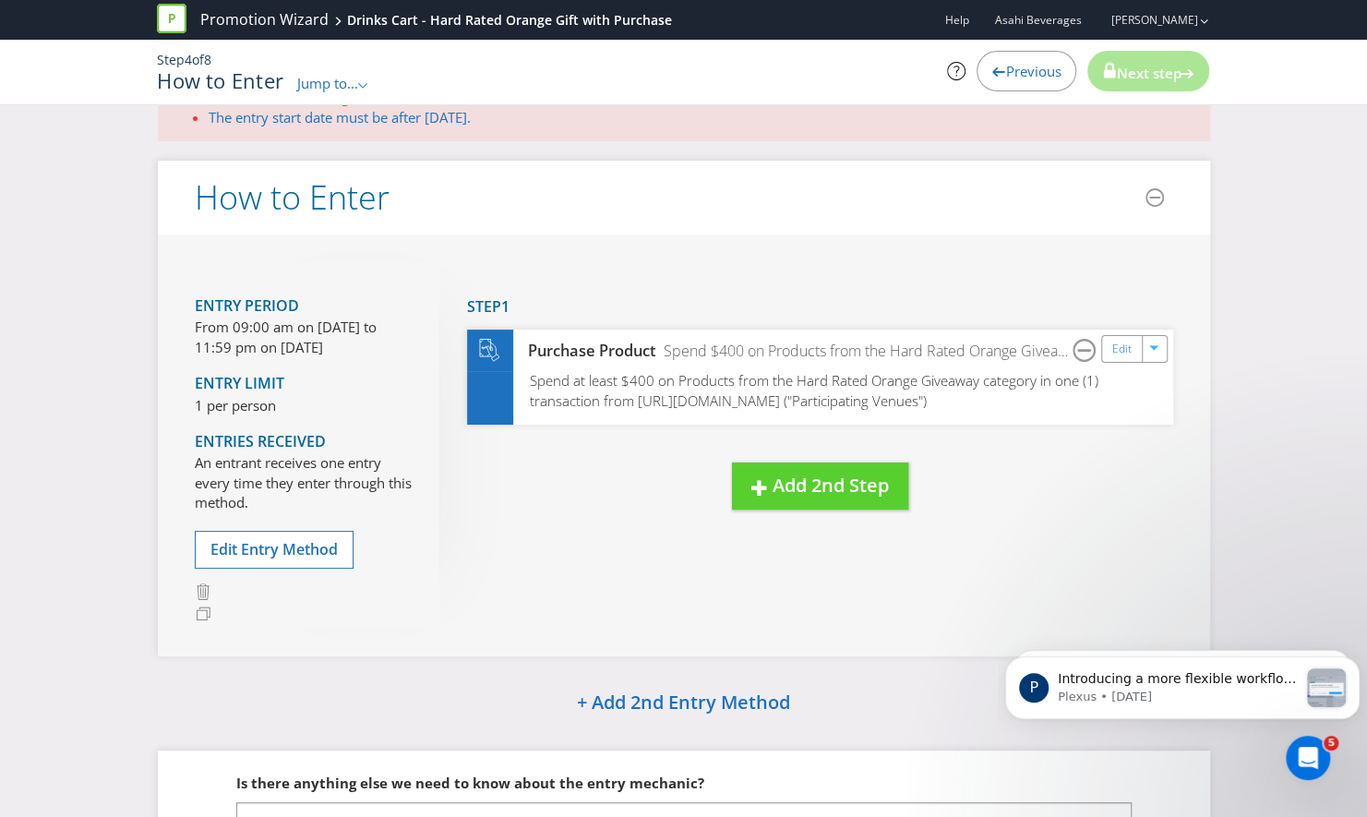
click at [278, 347] on p "From 09:00 am on [DATE] to 11:59 pm on [DATE]" at bounding box center [303, 337] width 217 height 40
click at [285, 531] on button "Edit Entry Method" at bounding box center [274, 550] width 159 height 38
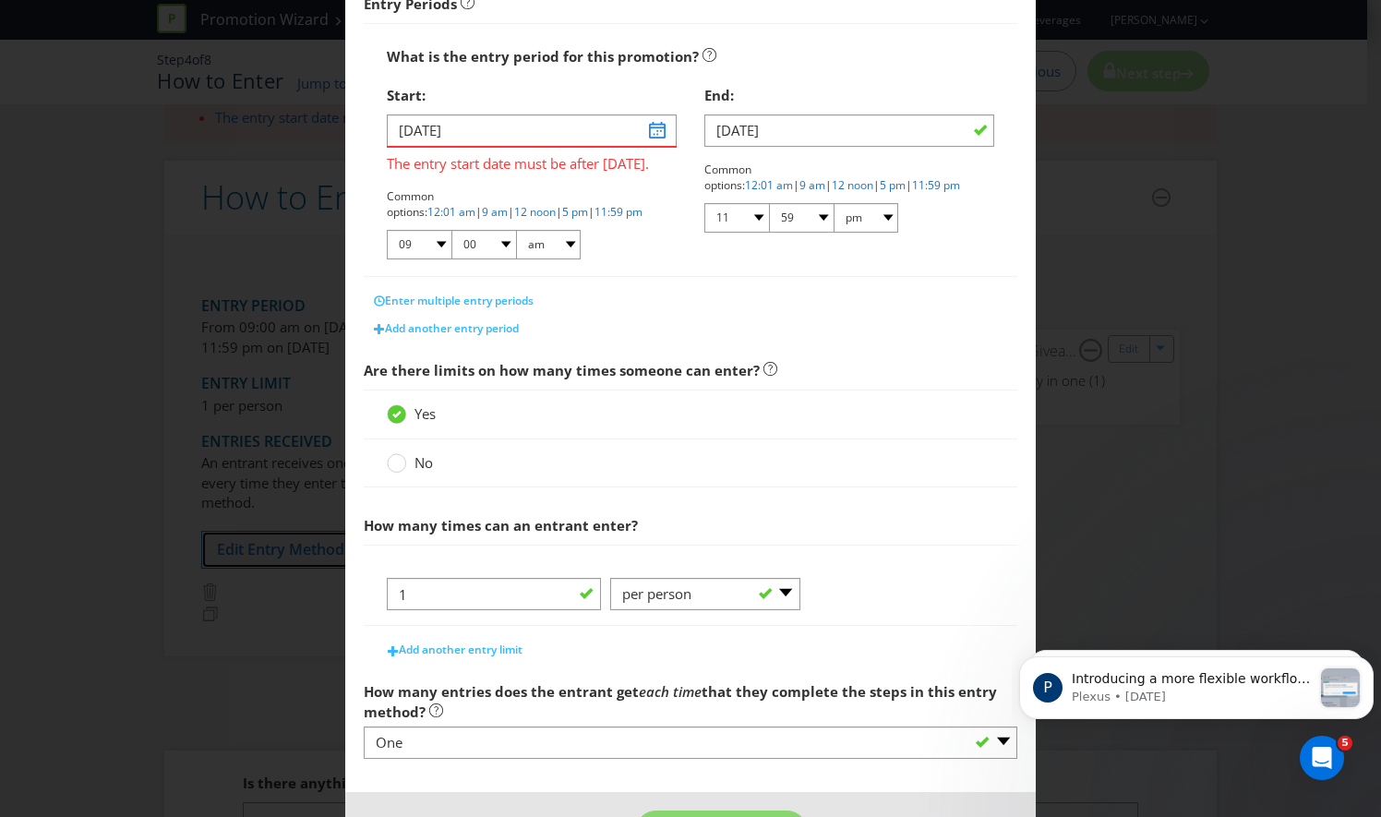
scroll to position [305, 0]
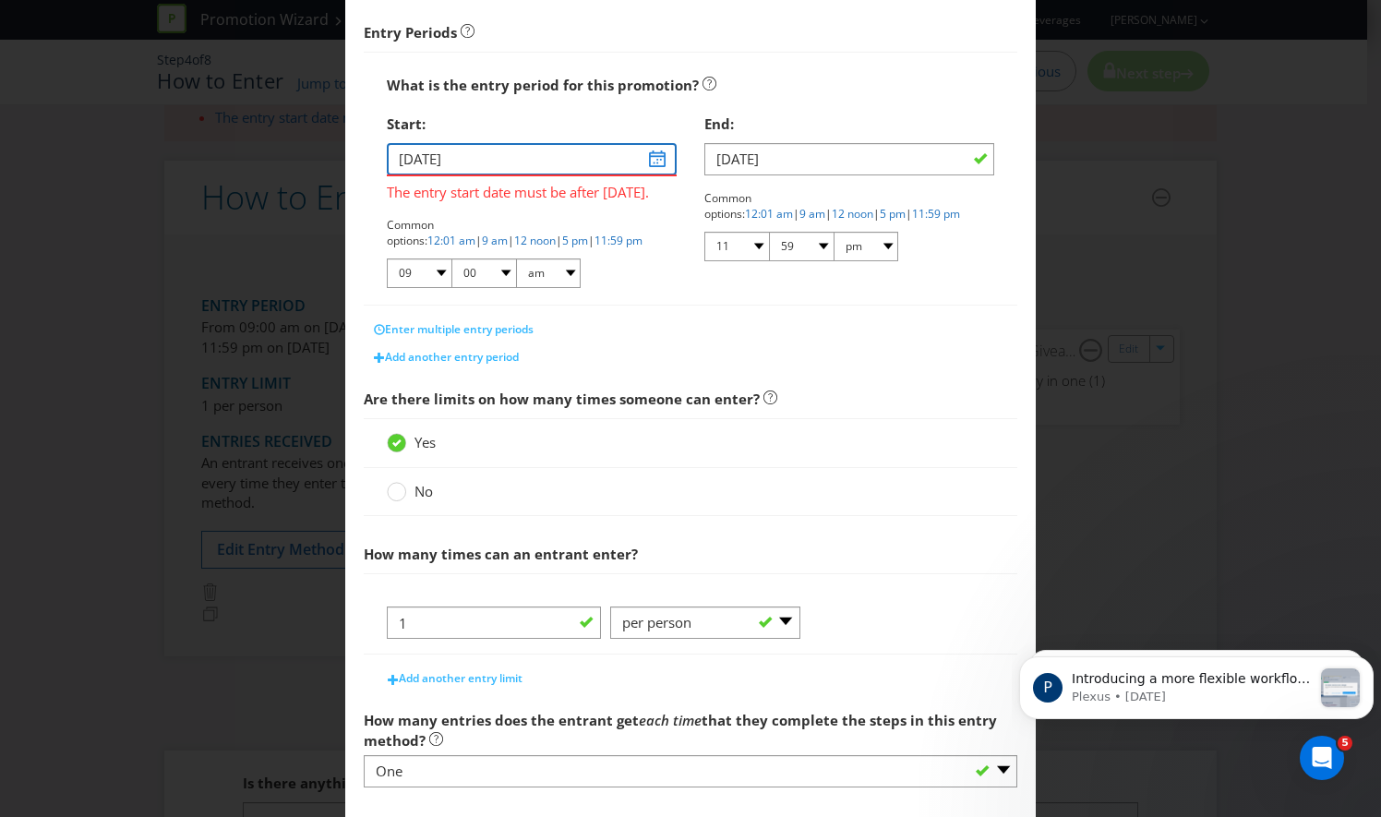
click at [646, 159] on input "[DATE]" at bounding box center [532, 159] width 290 height 32
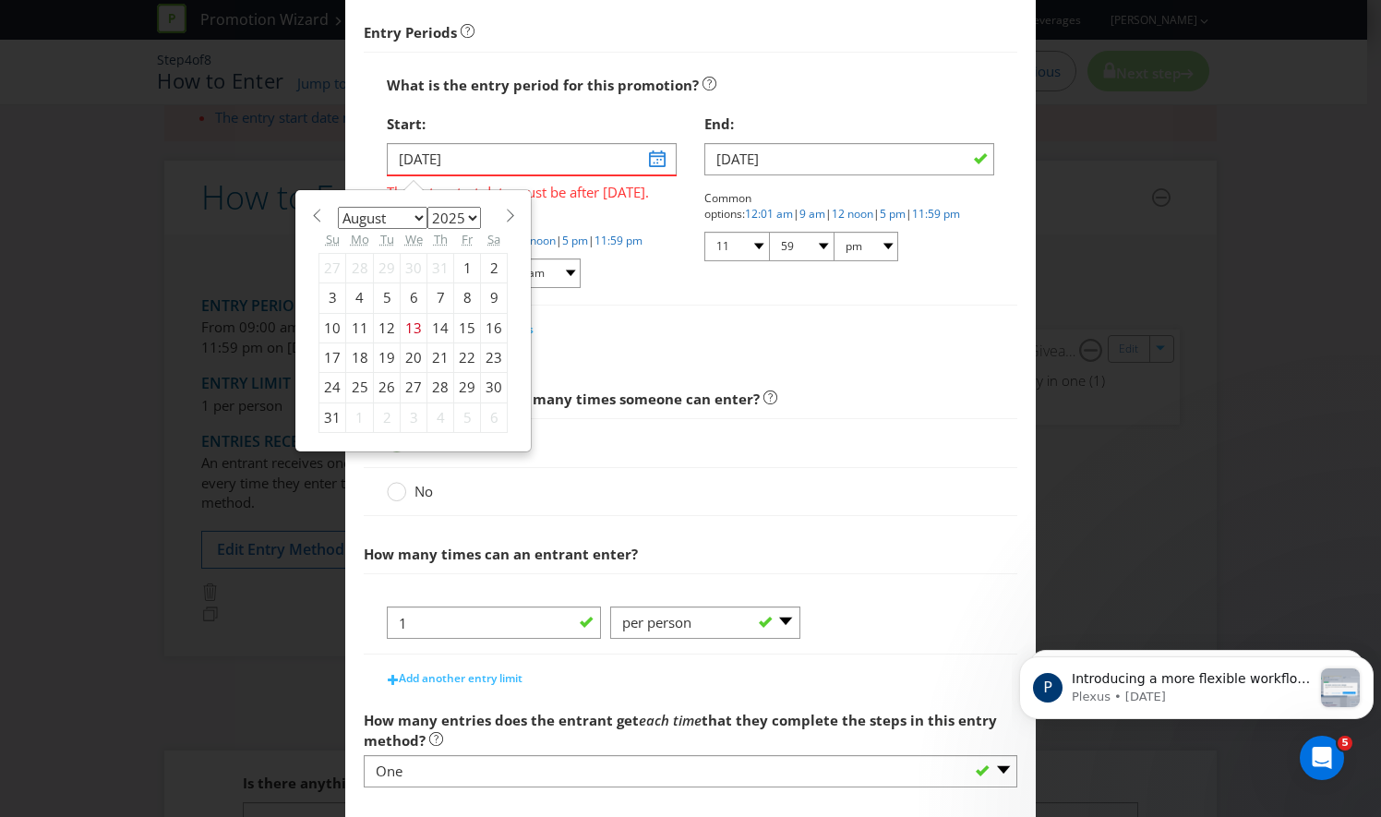
click at [441, 320] on div "14" at bounding box center [440, 328] width 27 height 30
type input "[DATE]"
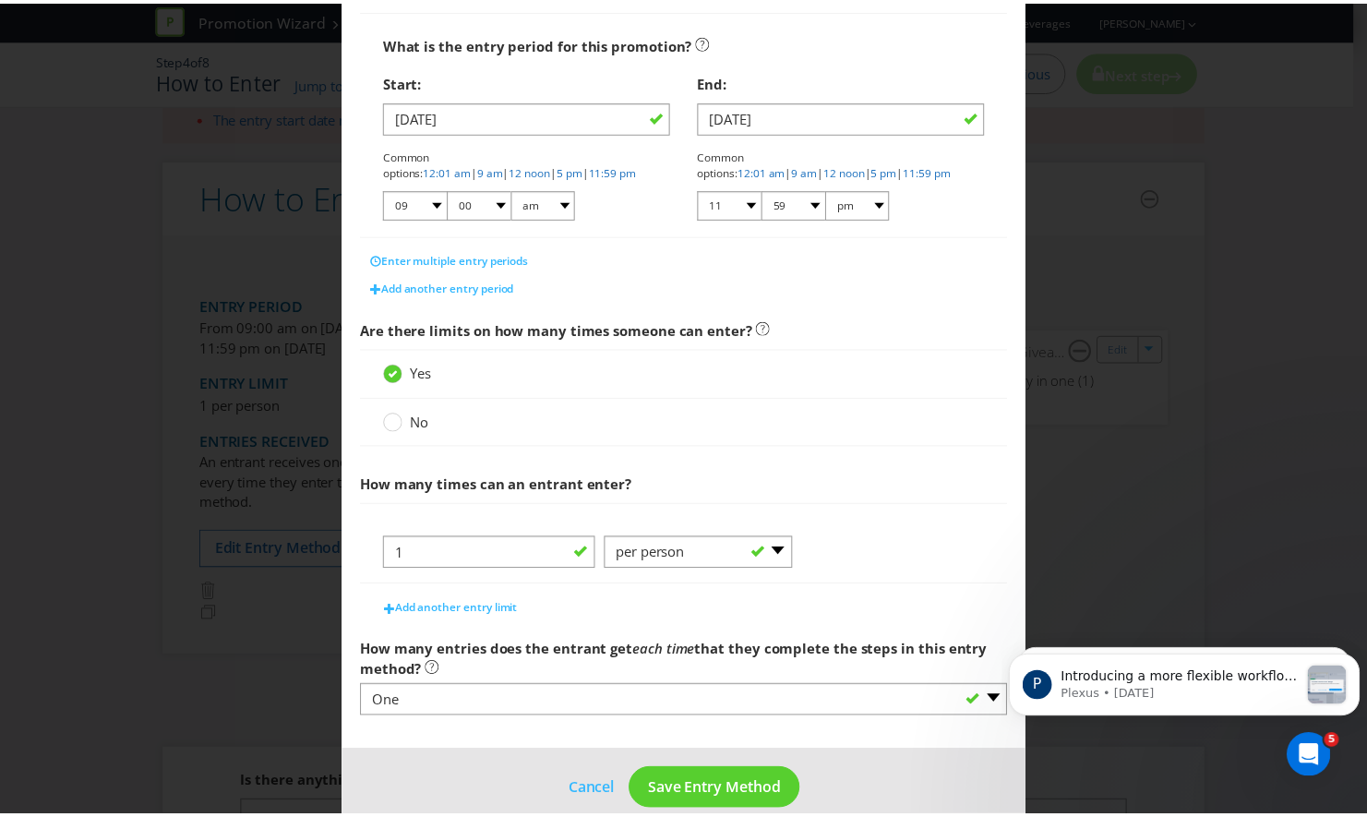
scroll to position [369, 0]
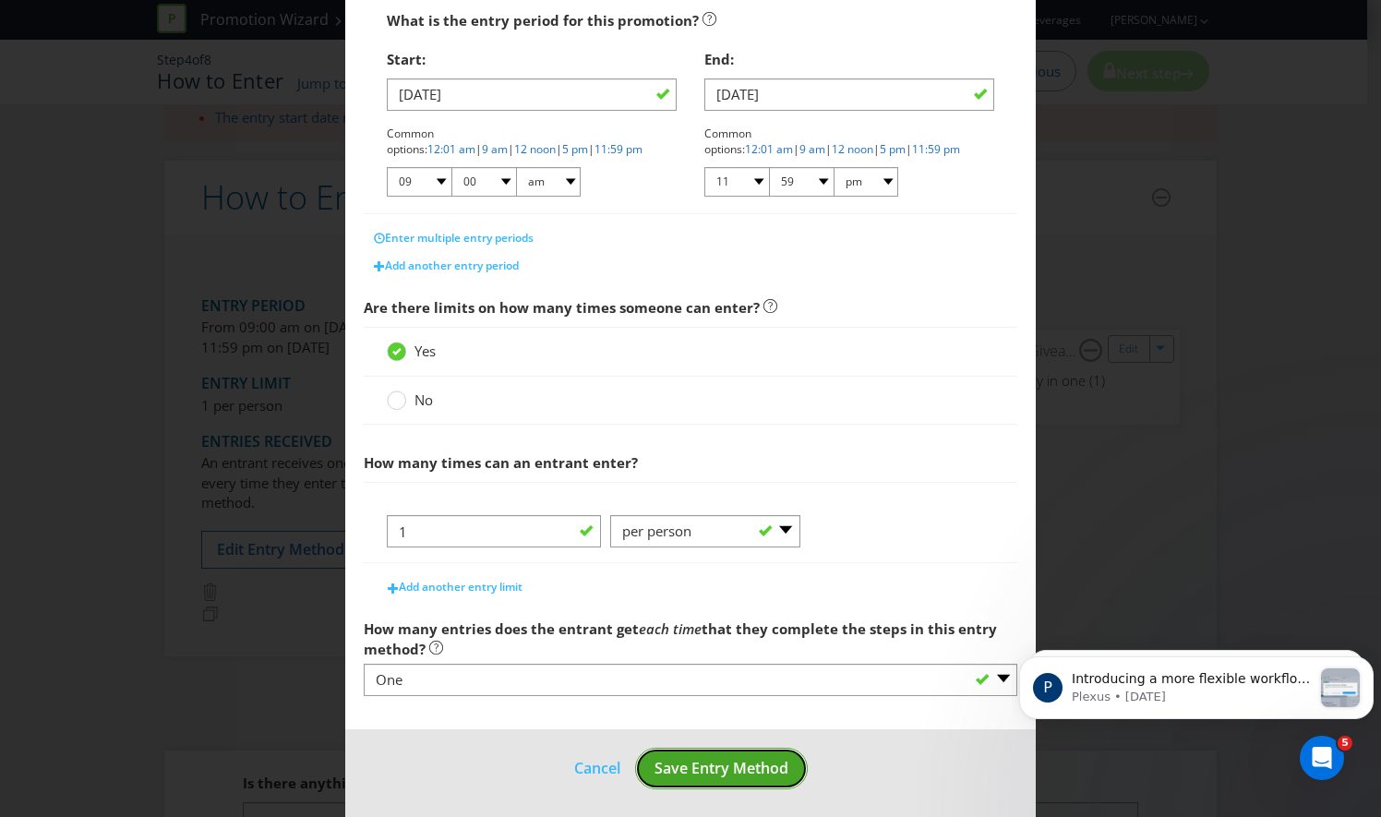
click at [699, 759] on span "Save Entry Method" at bounding box center [721, 768] width 134 height 20
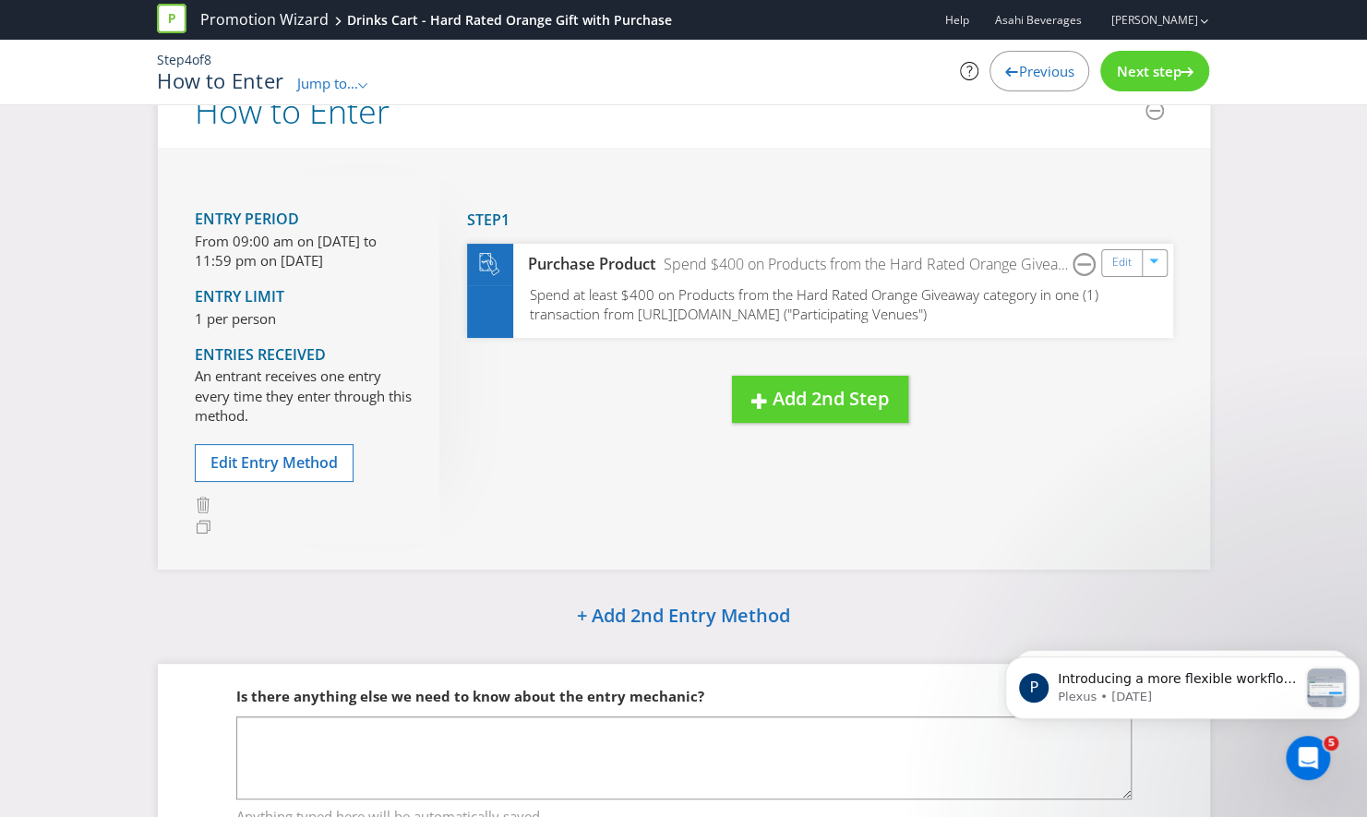
click at [1147, 70] on span "Next step" at bounding box center [1148, 71] width 65 height 18
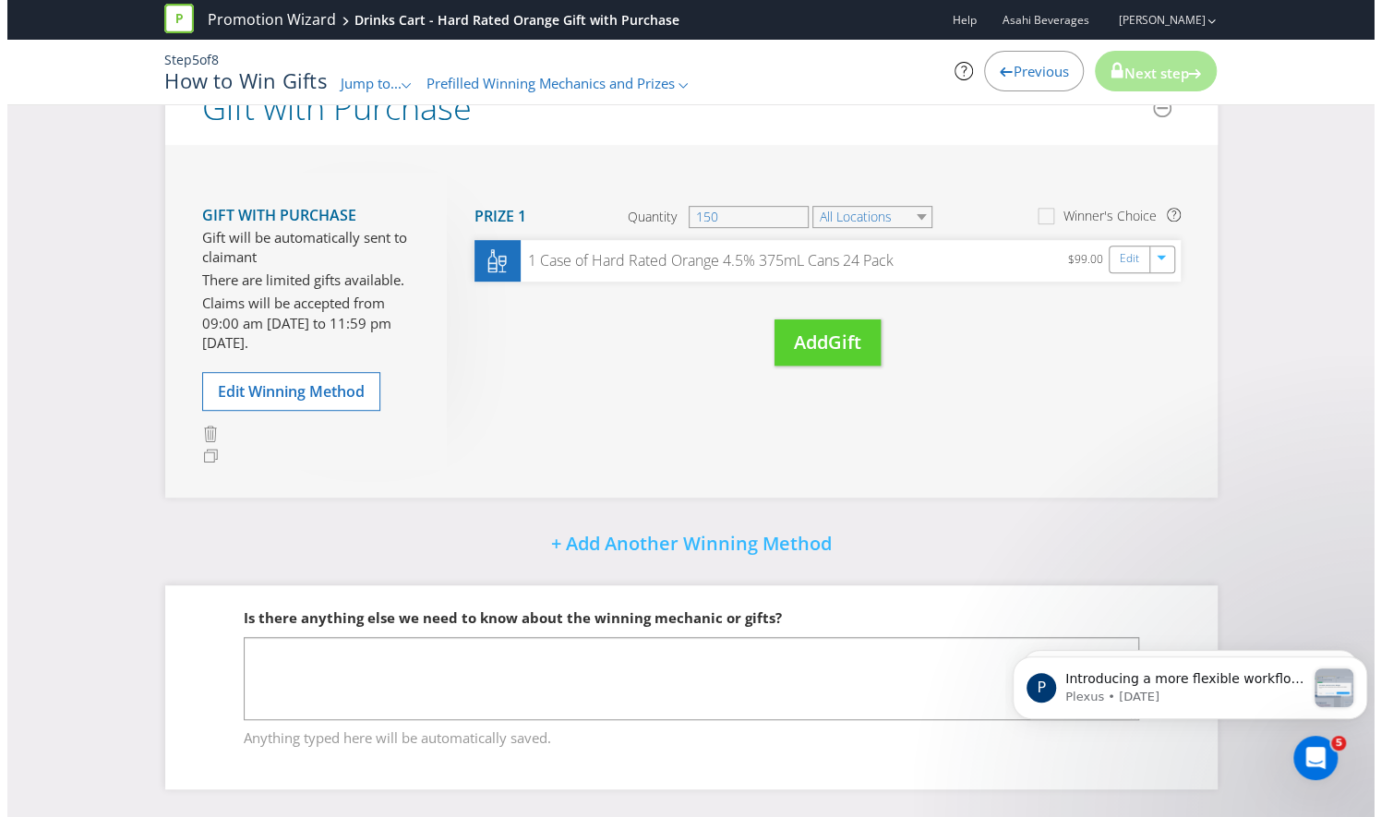
scroll to position [468, 0]
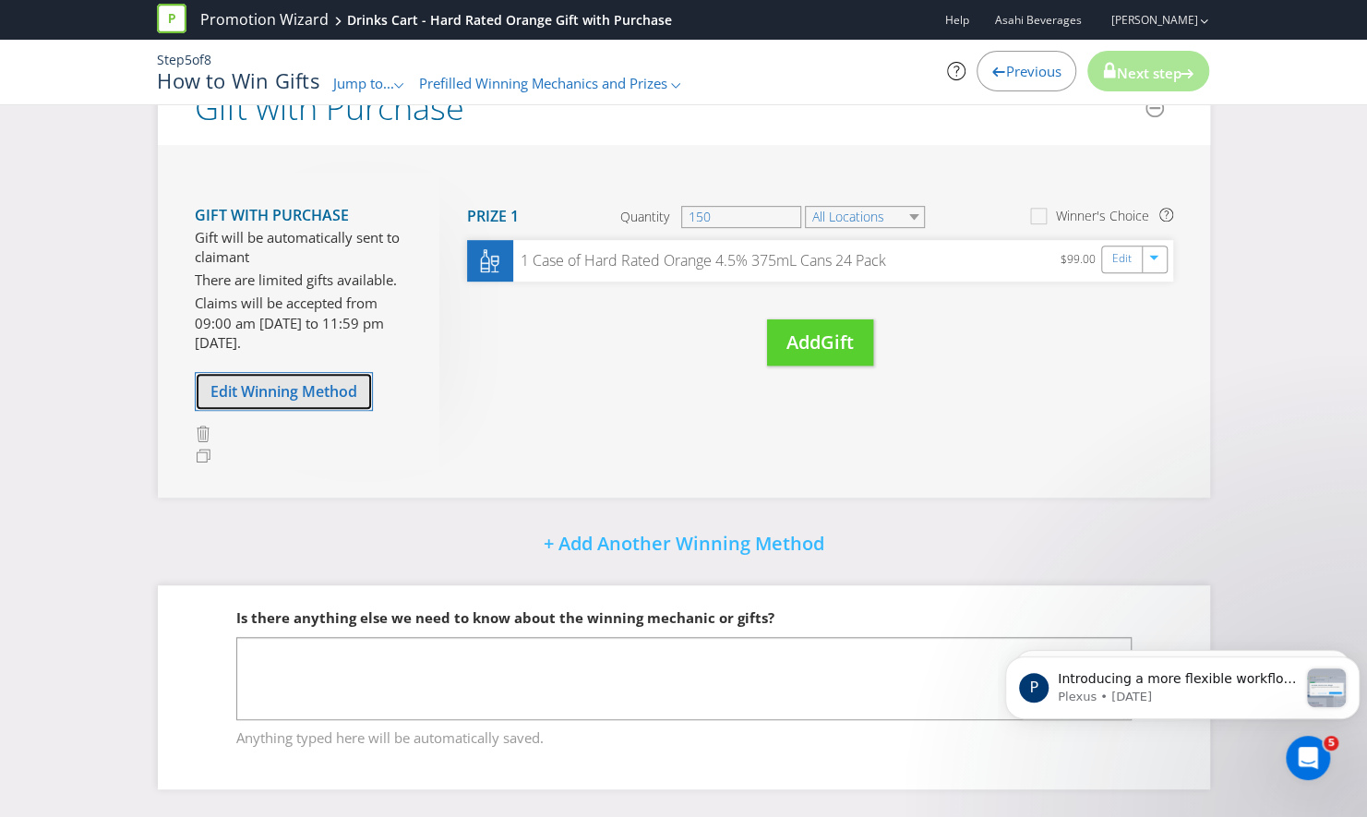
click at [328, 391] on span "Edit Winning Method" at bounding box center [283, 391] width 147 height 20
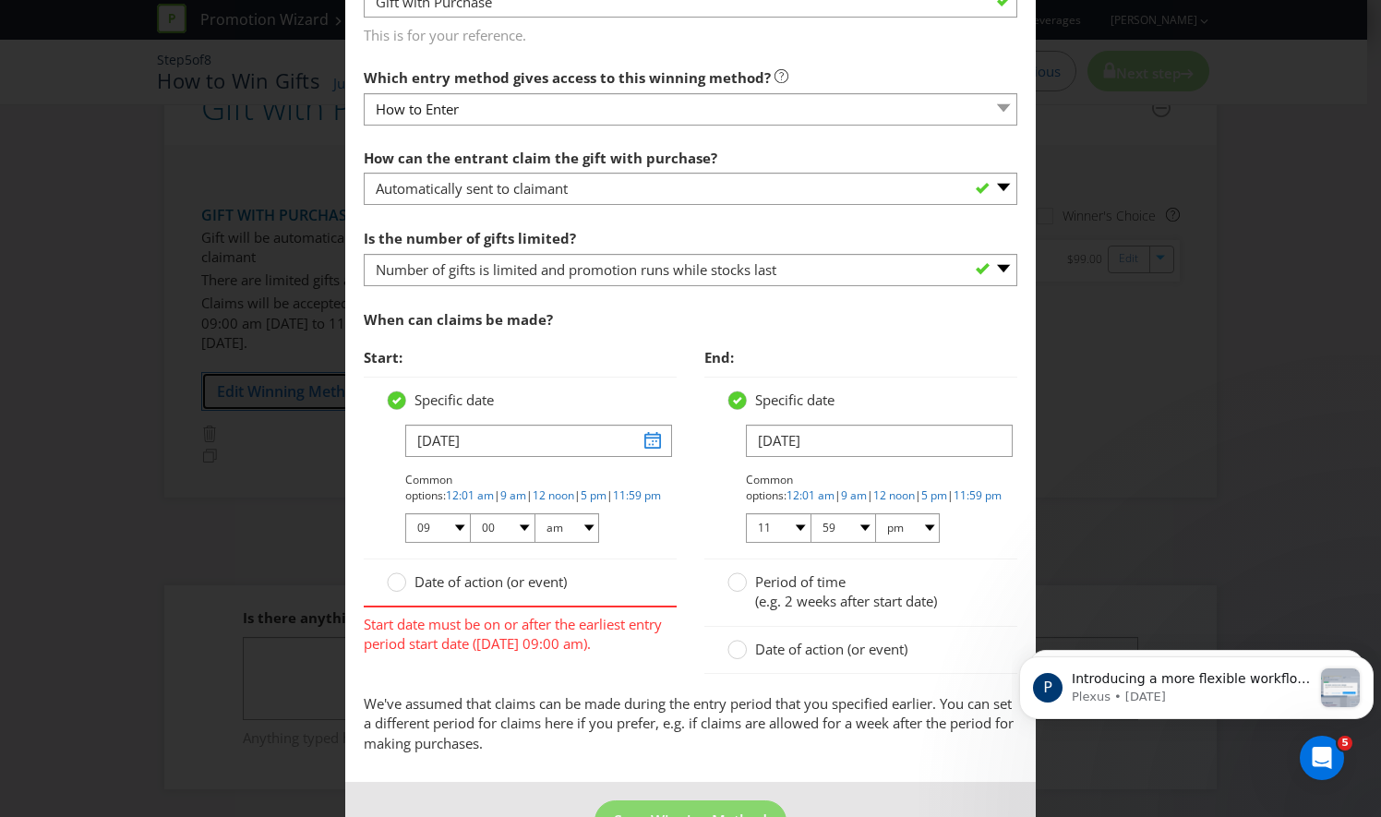
scroll to position [646, 0]
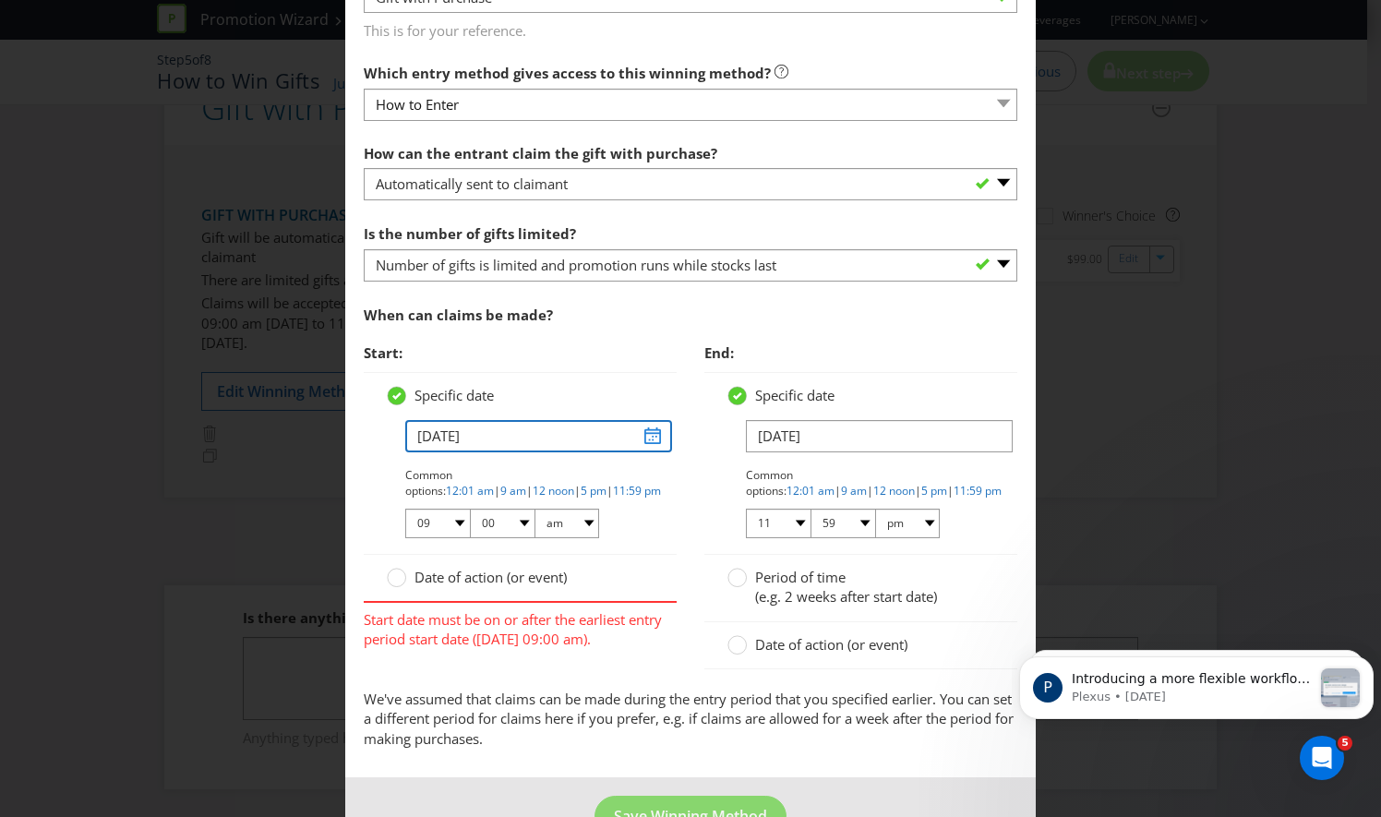
click at [644, 437] on input "[DATE]" at bounding box center [538, 436] width 267 height 32
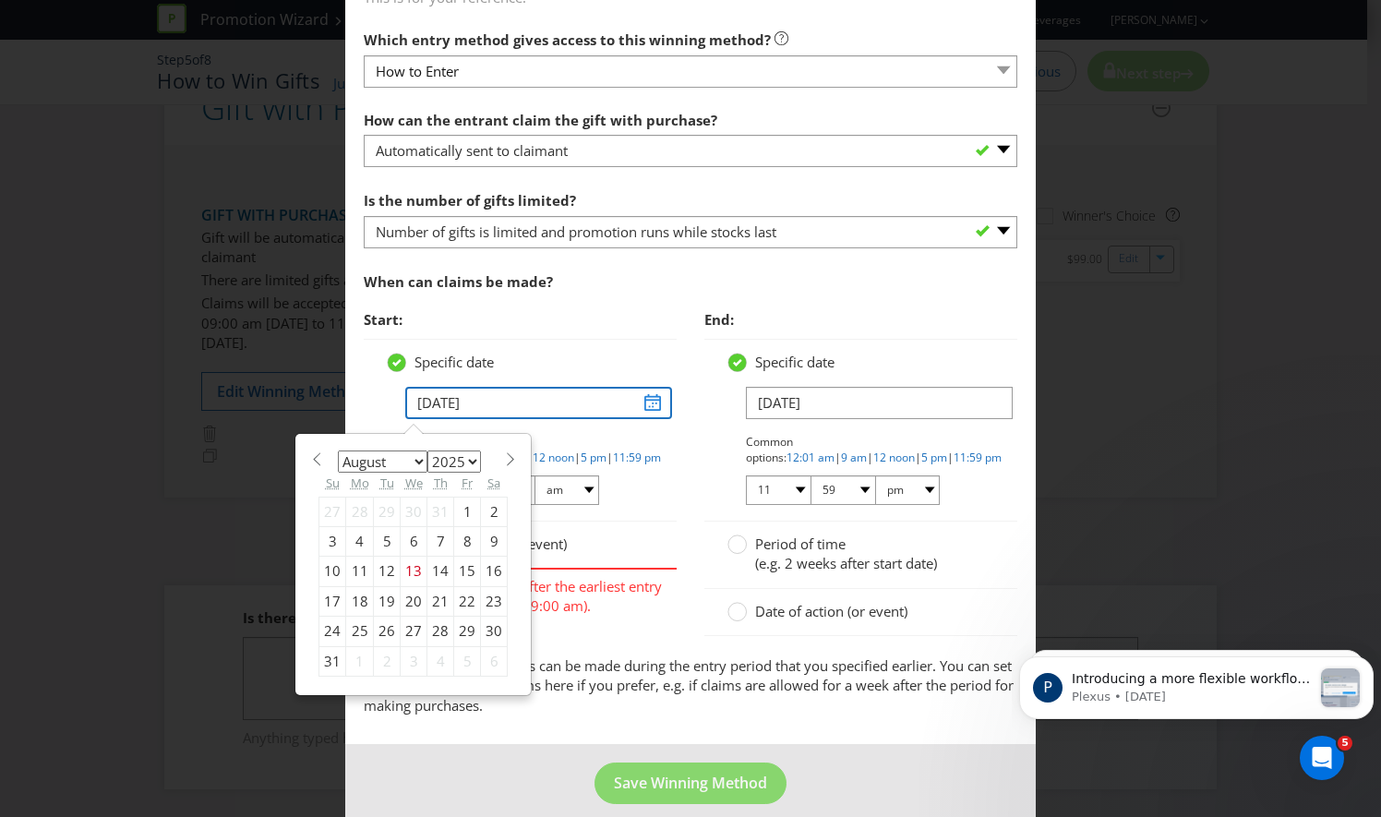
scroll to position [695, 0]
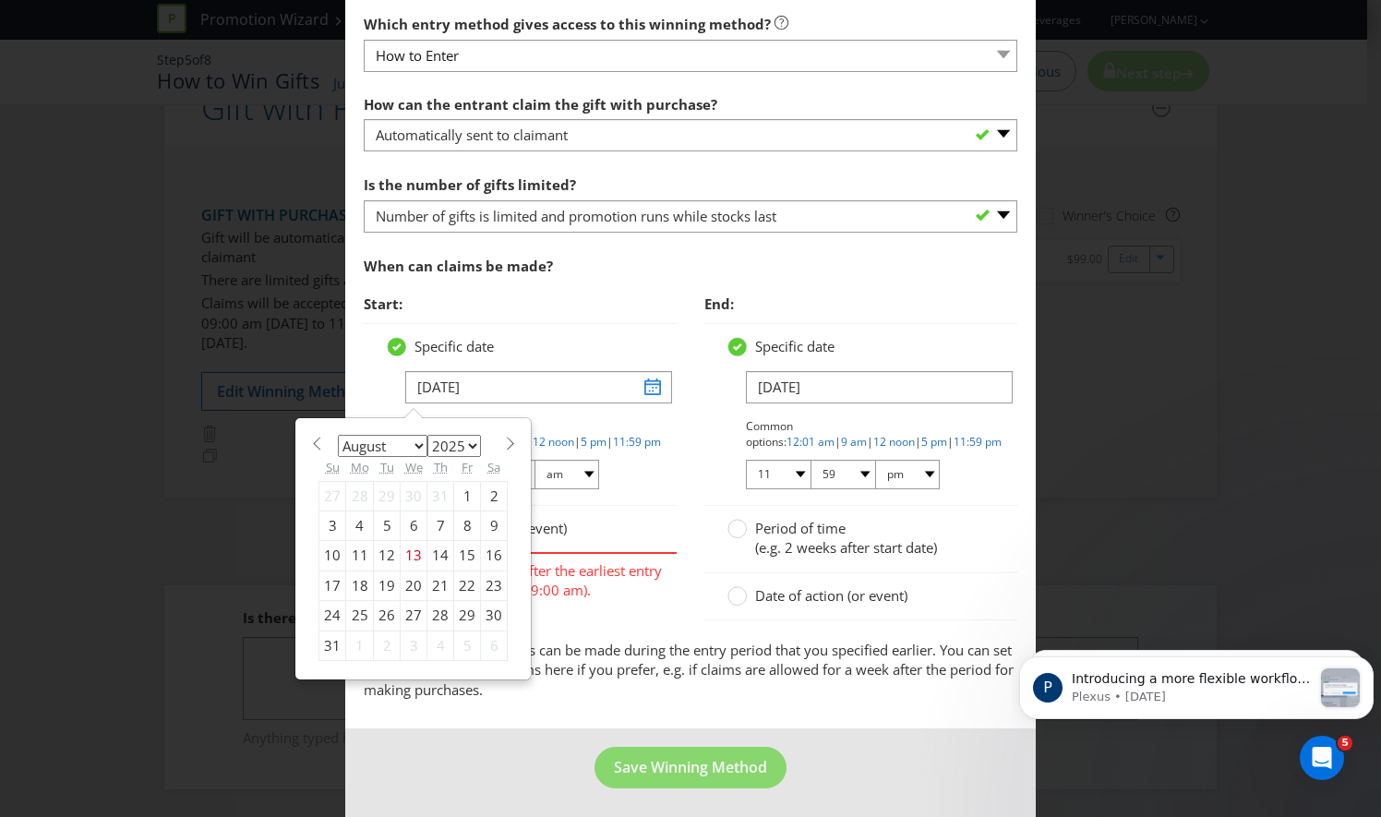
click at [436, 552] on div "14" at bounding box center [440, 556] width 27 height 30
type input "[DATE]"
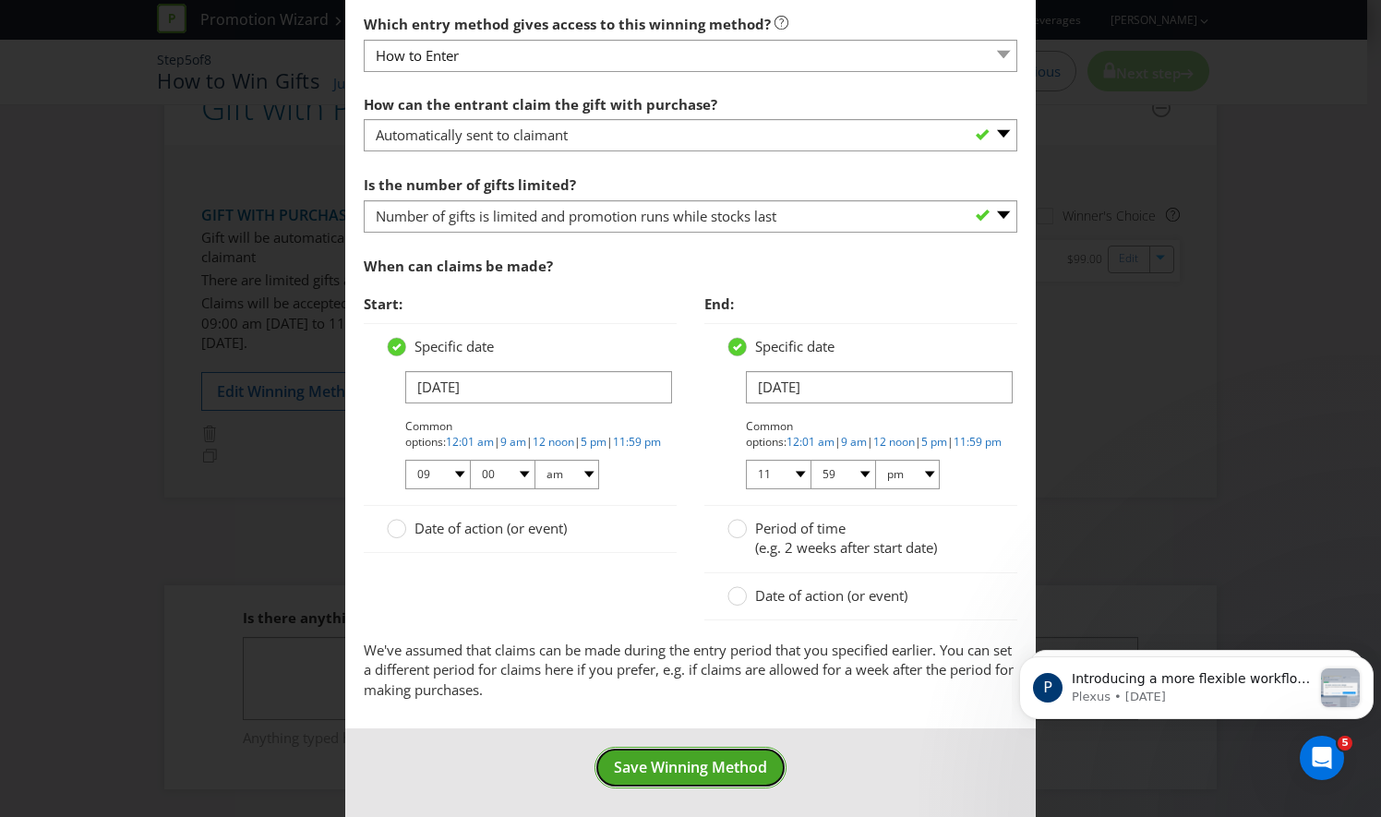
click at [670, 759] on span "Save Winning Method" at bounding box center [690, 767] width 153 height 20
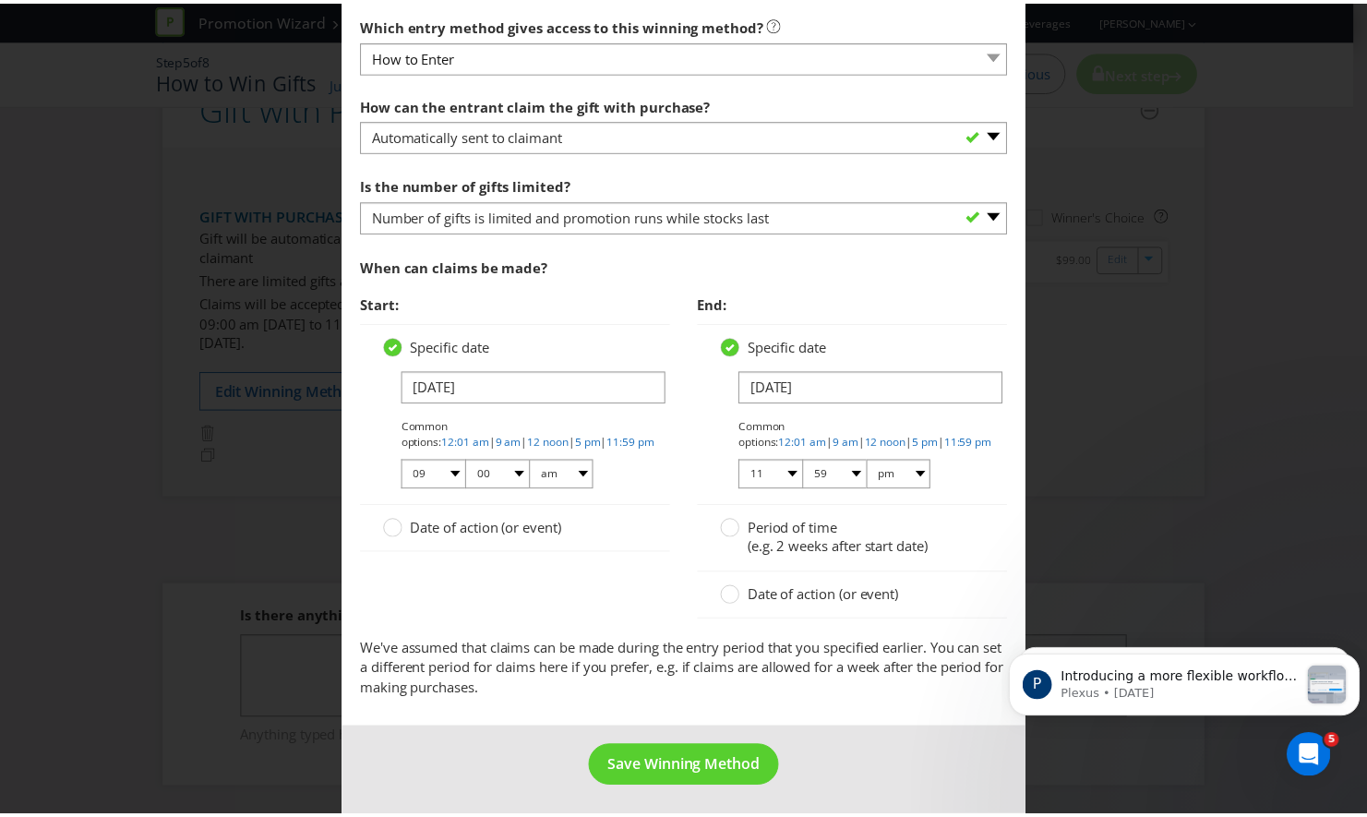
scroll to position [322, 0]
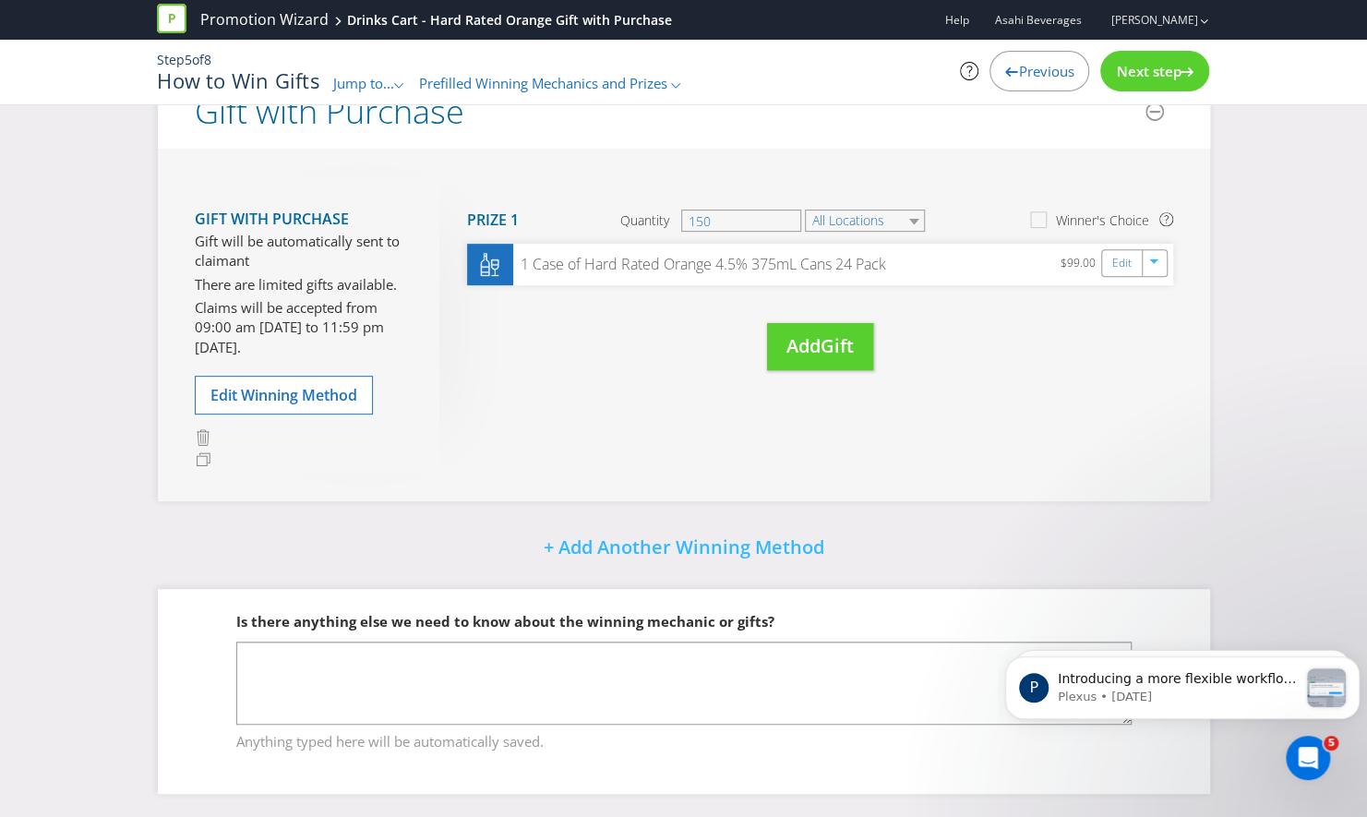
click at [1136, 75] on span "Next step" at bounding box center [1148, 71] width 65 height 18
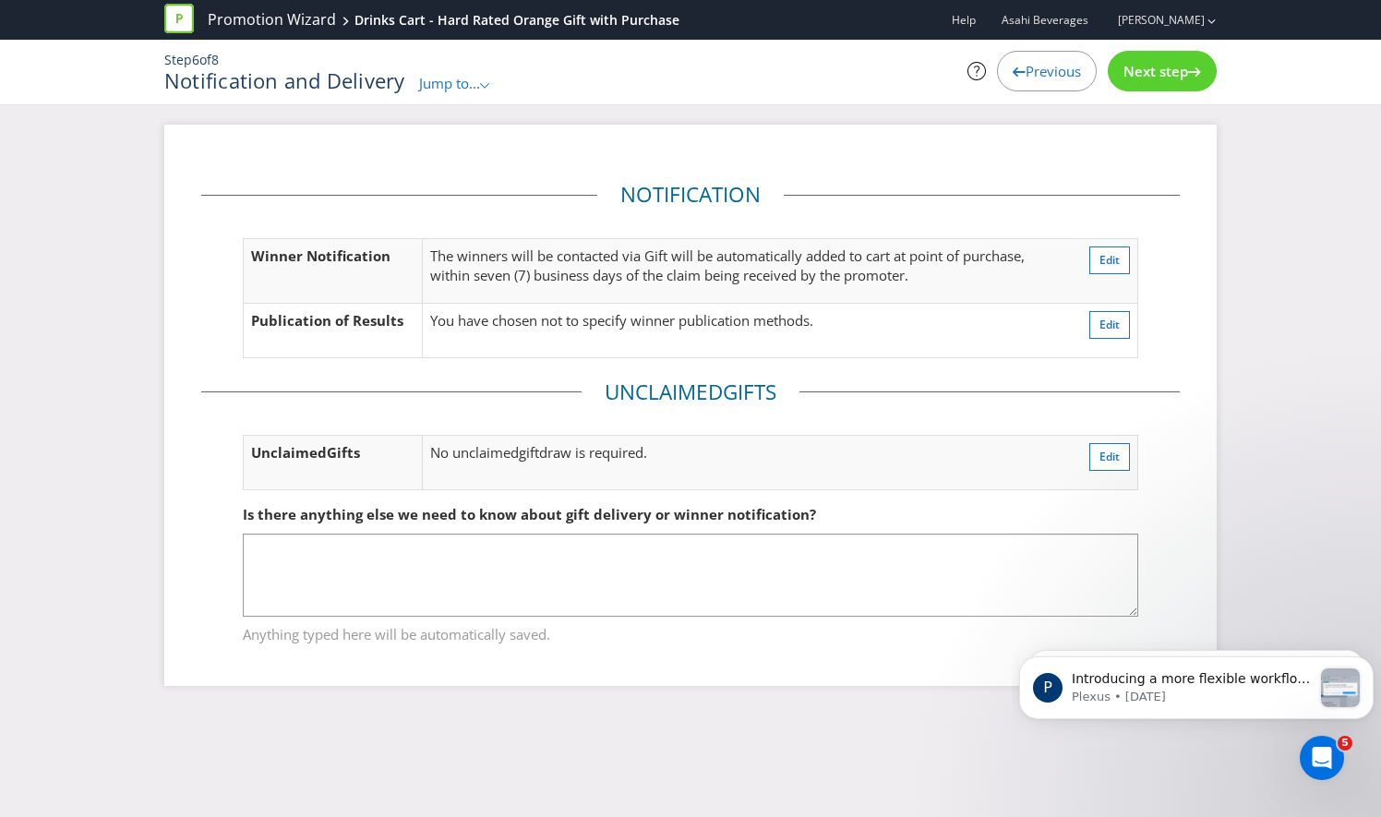
click at [1156, 65] on span "Next step" at bounding box center [1155, 71] width 65 height 18
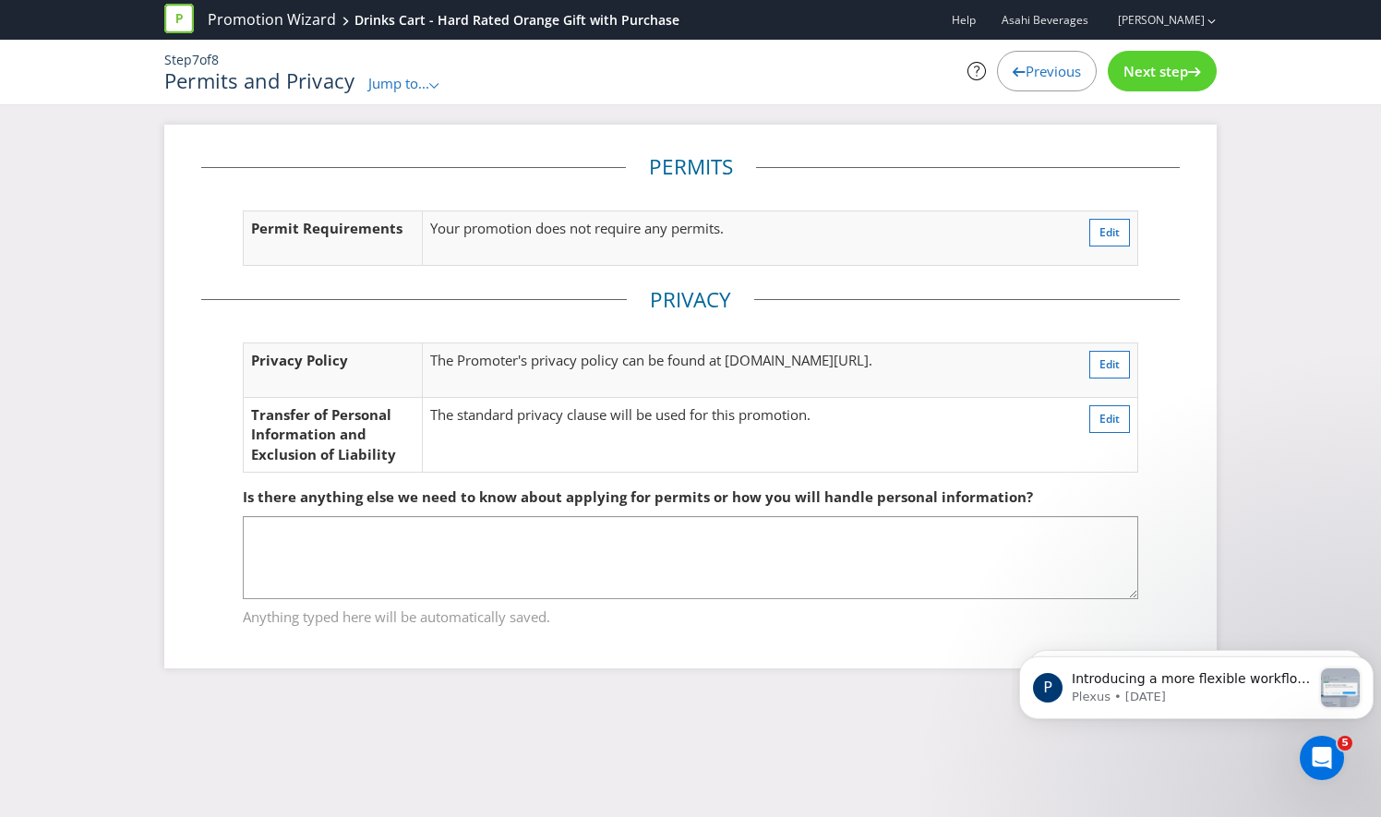
click at [1156, 65] on span "Next step" at bounding box center [1155, 71] width 65 height 18
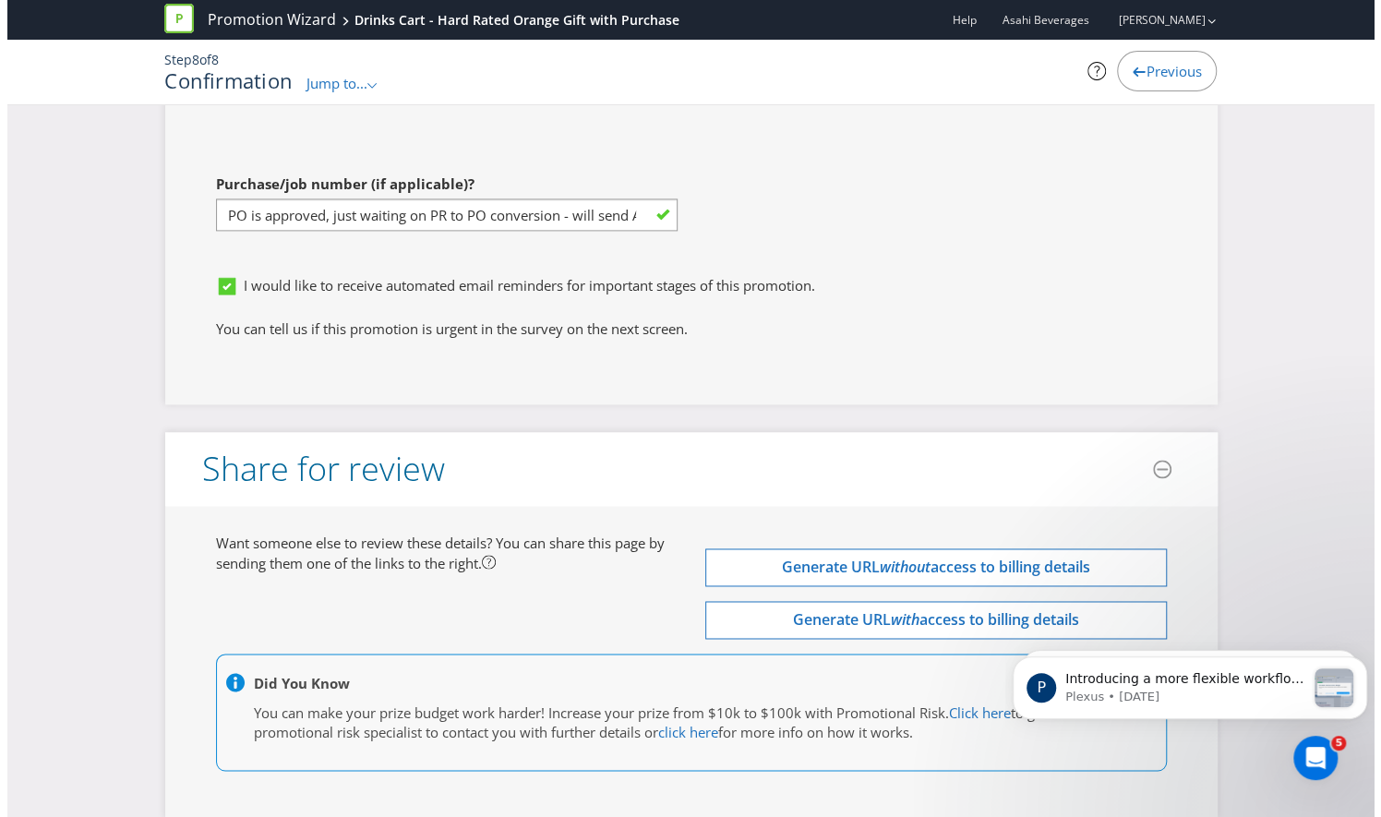
scroll to position [5524, 0]
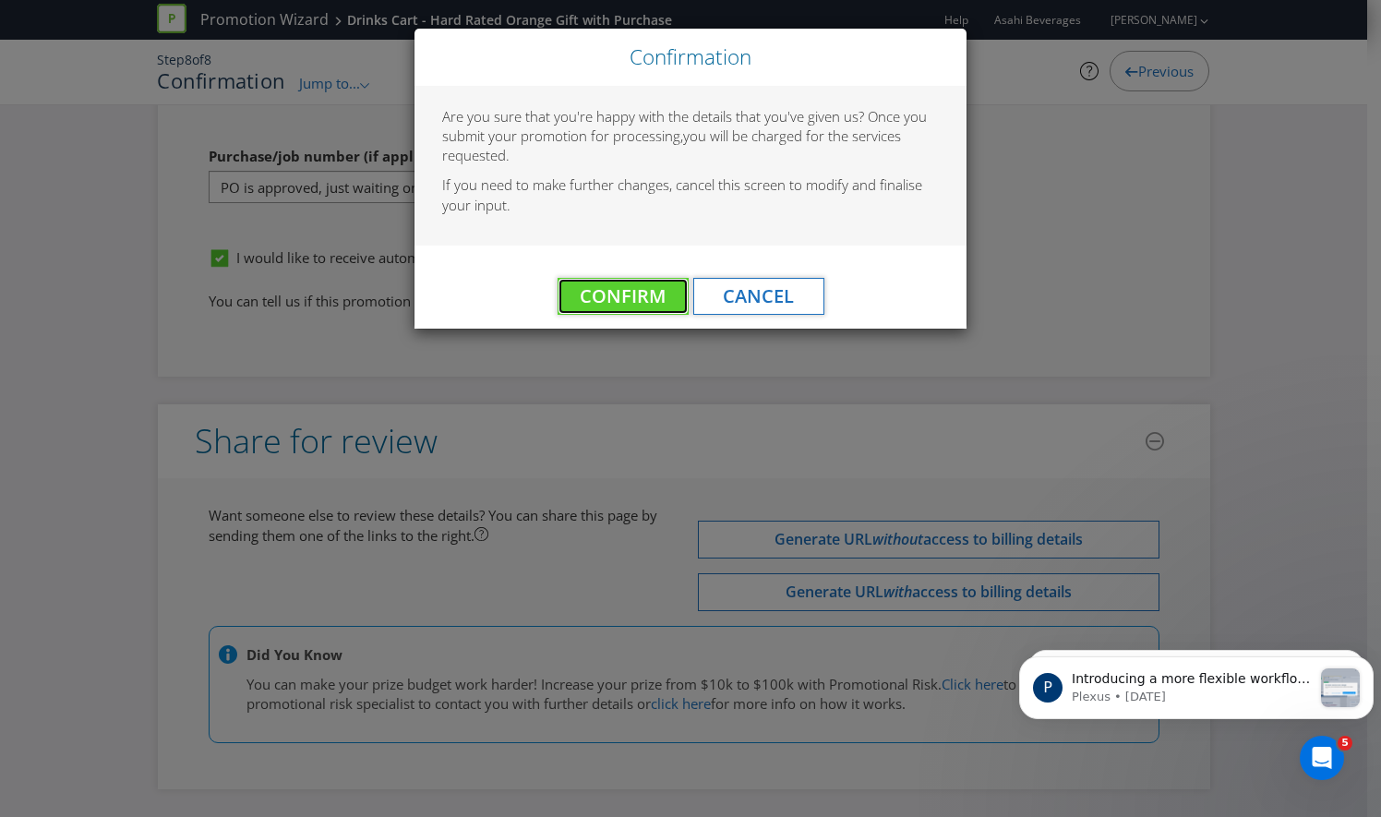
click at [624, 298] on span "Confirm" at bounding box center [623, 295] width 86 height 25
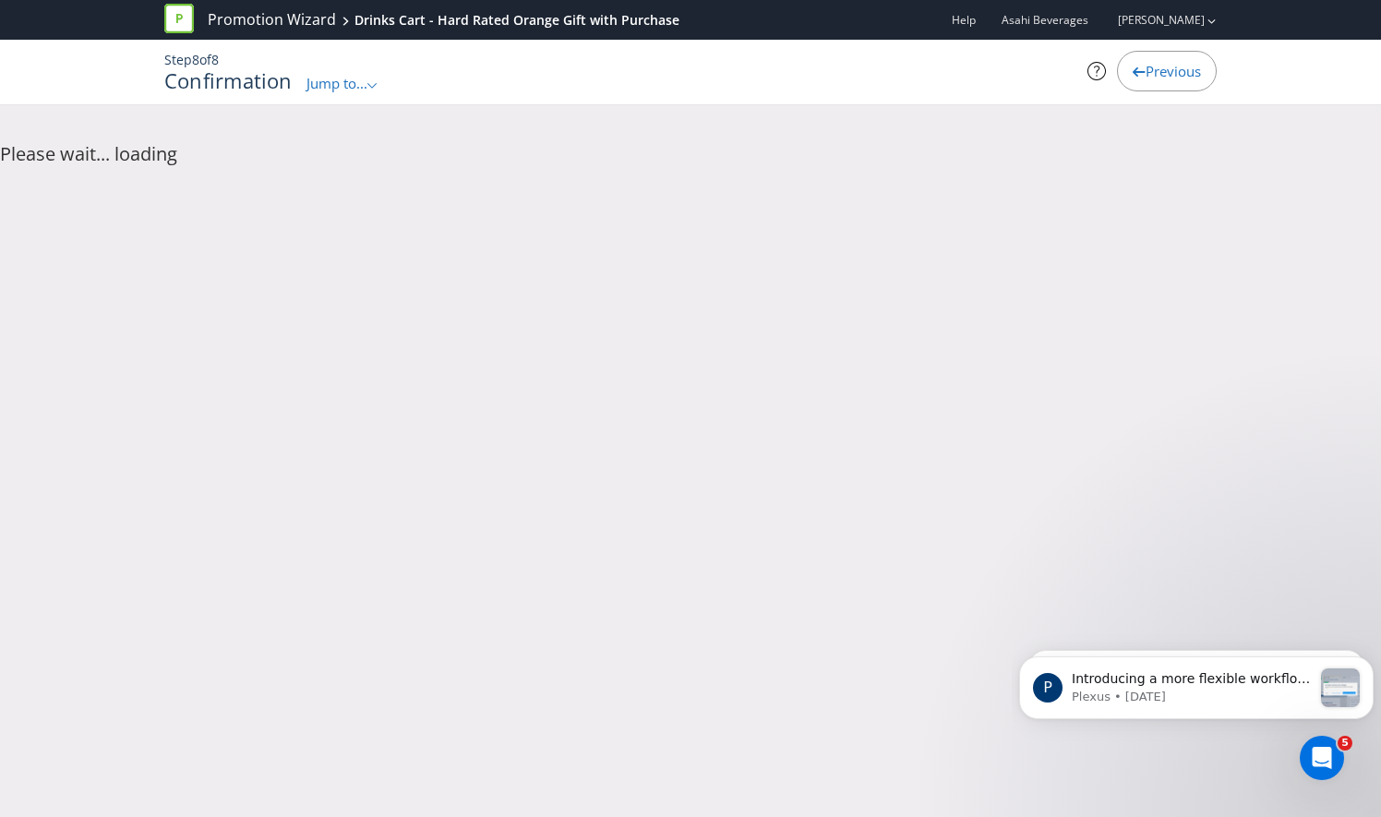
scroll to position [0, 0]
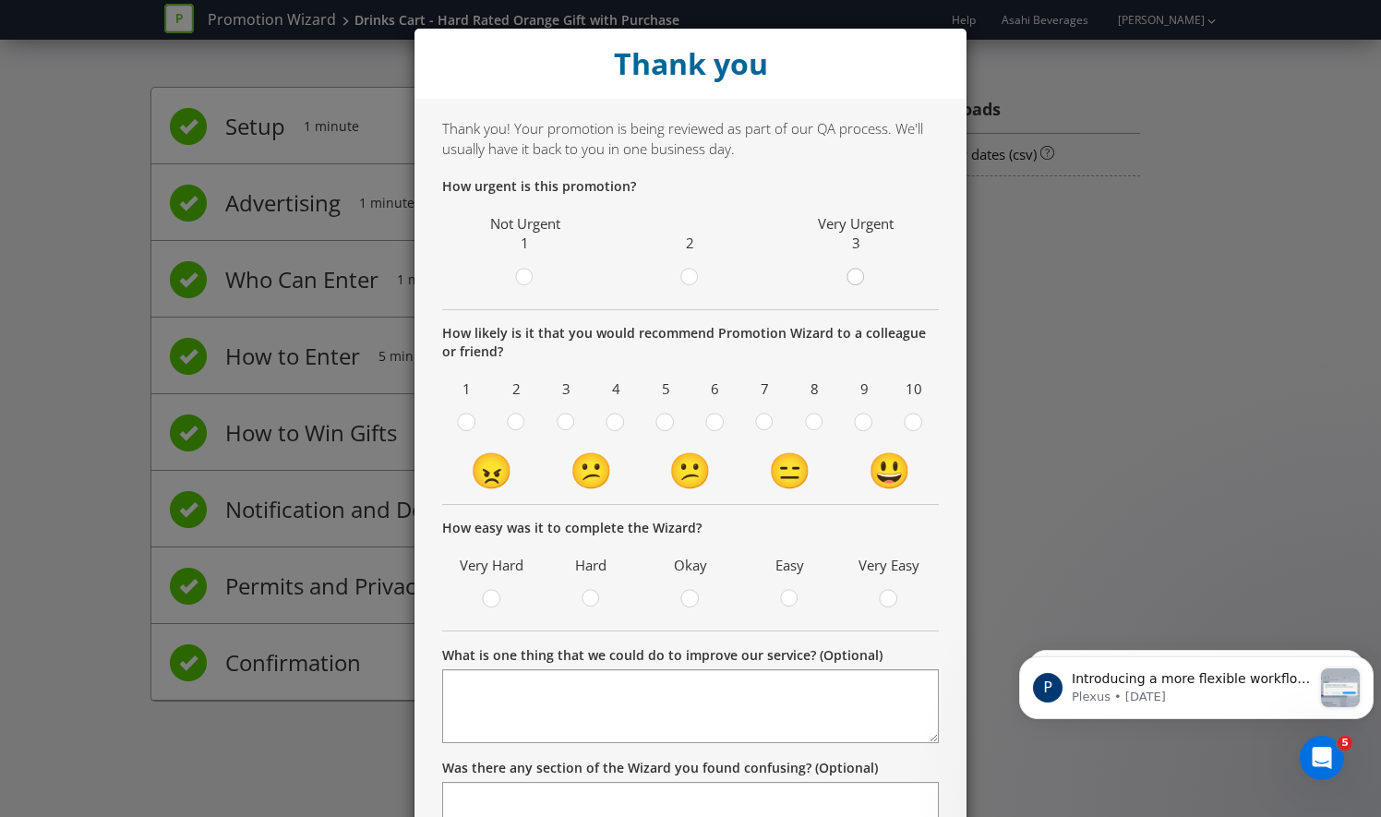
click at [853, 278] on circle at bounding box center [854, 277] width 17 height 17
click at [0, 0] on input "radio" at bounding box center [0, 0] width 0 height 0
click at [904, 426] on circle at bounding box center [912, 421] width 17 height 17
click at [0, 0] on input "radio" at bounding box center [0, 0] width 0 height 0
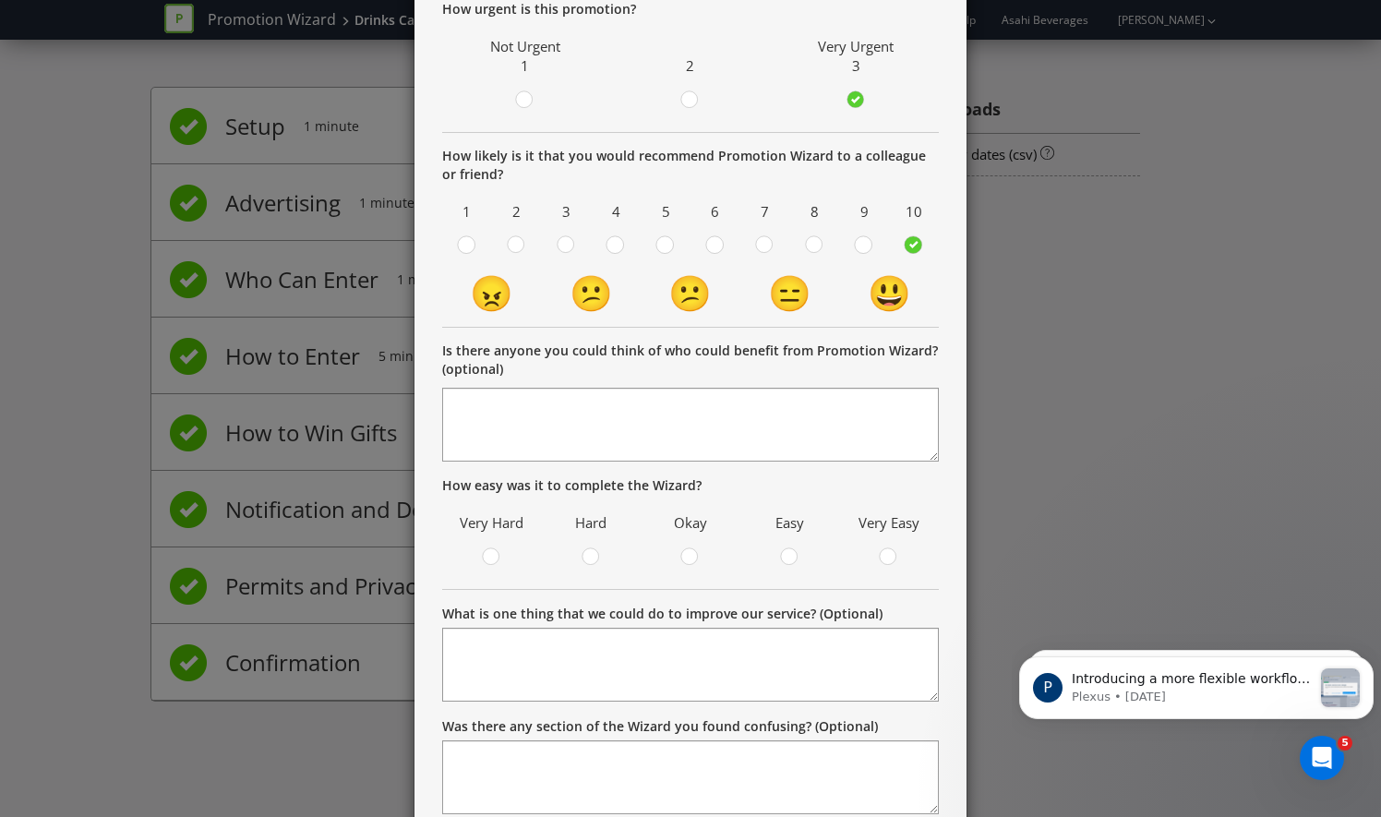
scroll to position [185, 0]
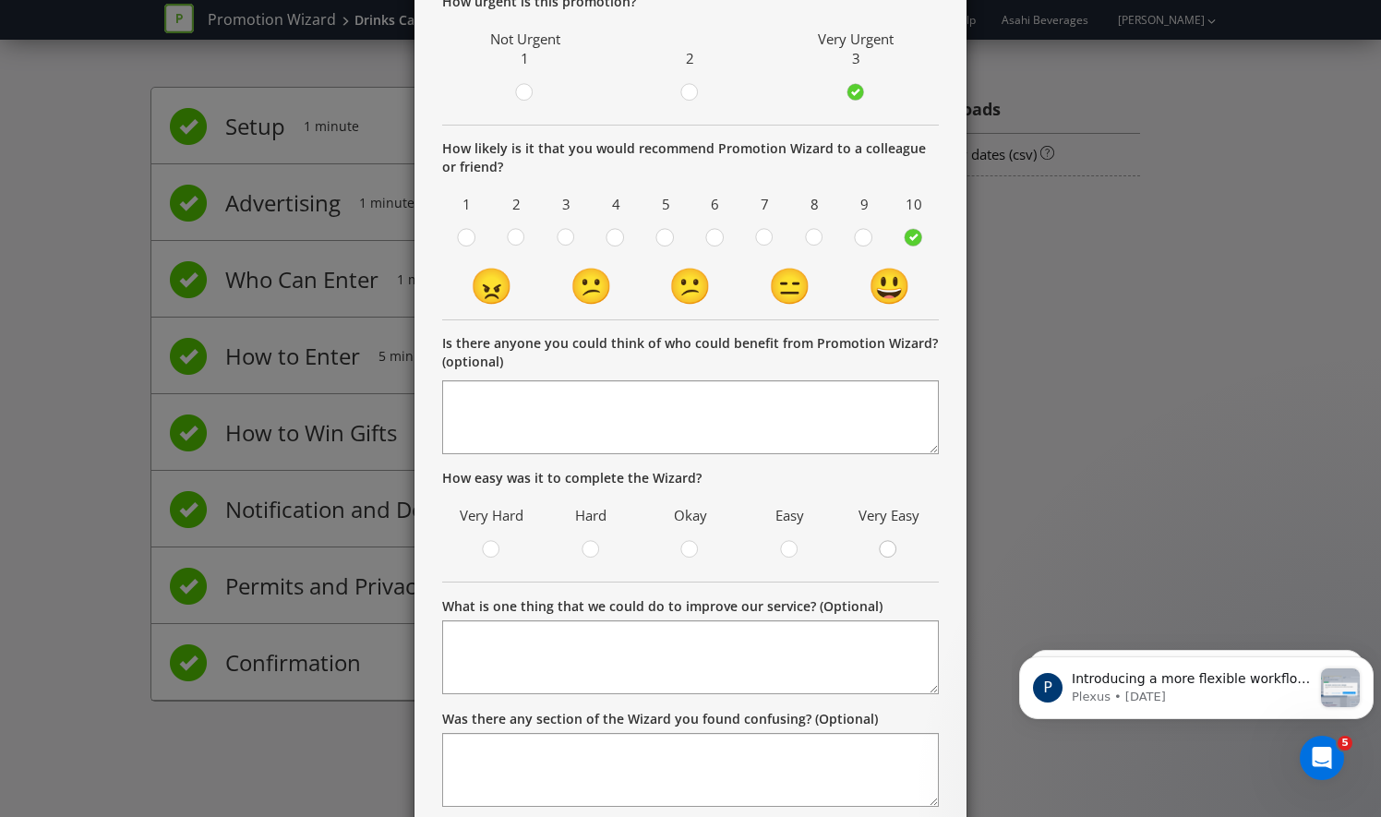
click at [879, 547] on circle at bounding box center [887, 549] width 17 height 17
click at [0, 0] on input "radio" at bounding box center [0, 0] width 0 height 0
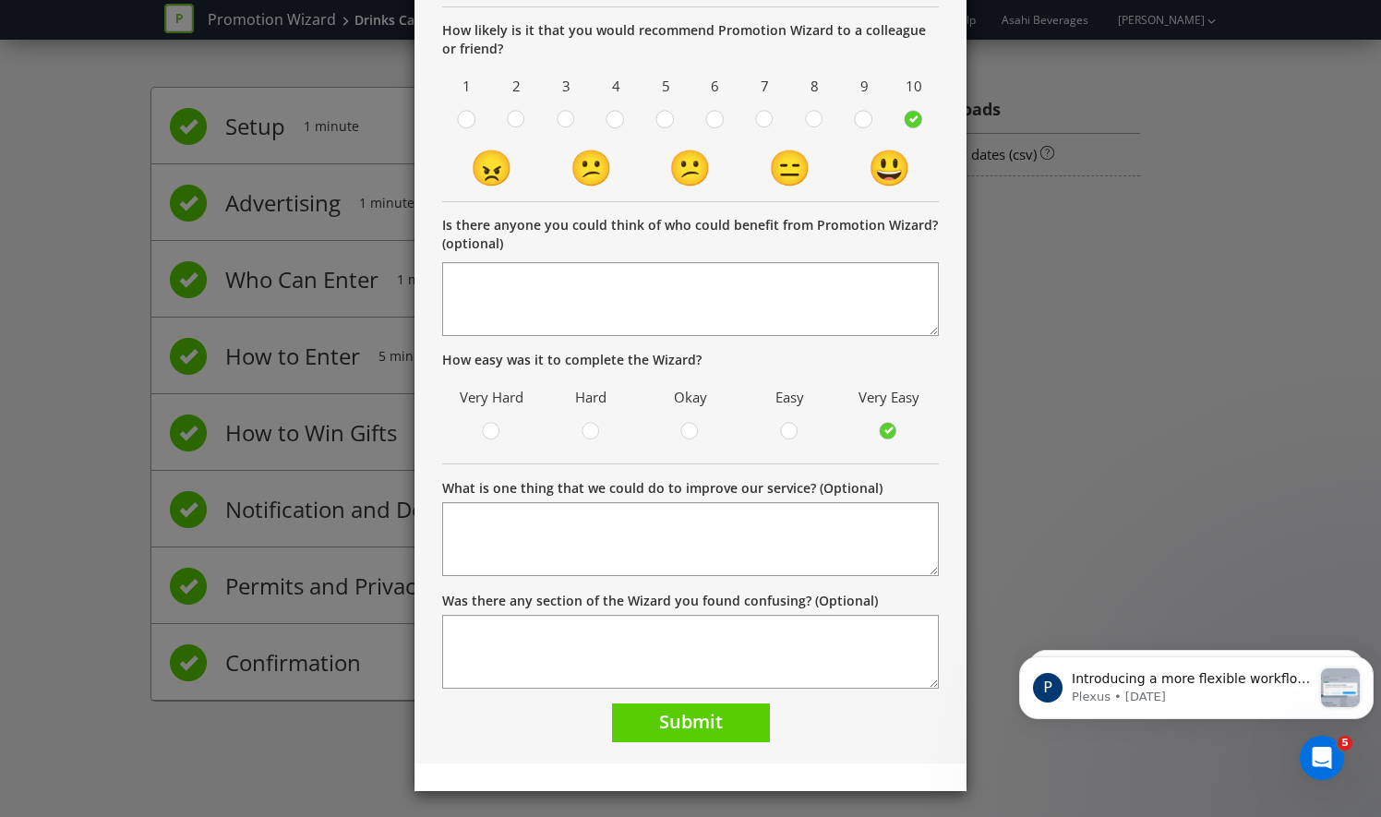
scroll to position [303, 0]
click at [685, 726] on span "Submit" at bounding box center [691, 721] width 64 height 25
